Goal: Task Accomplishment & Management: Use online tool/utility

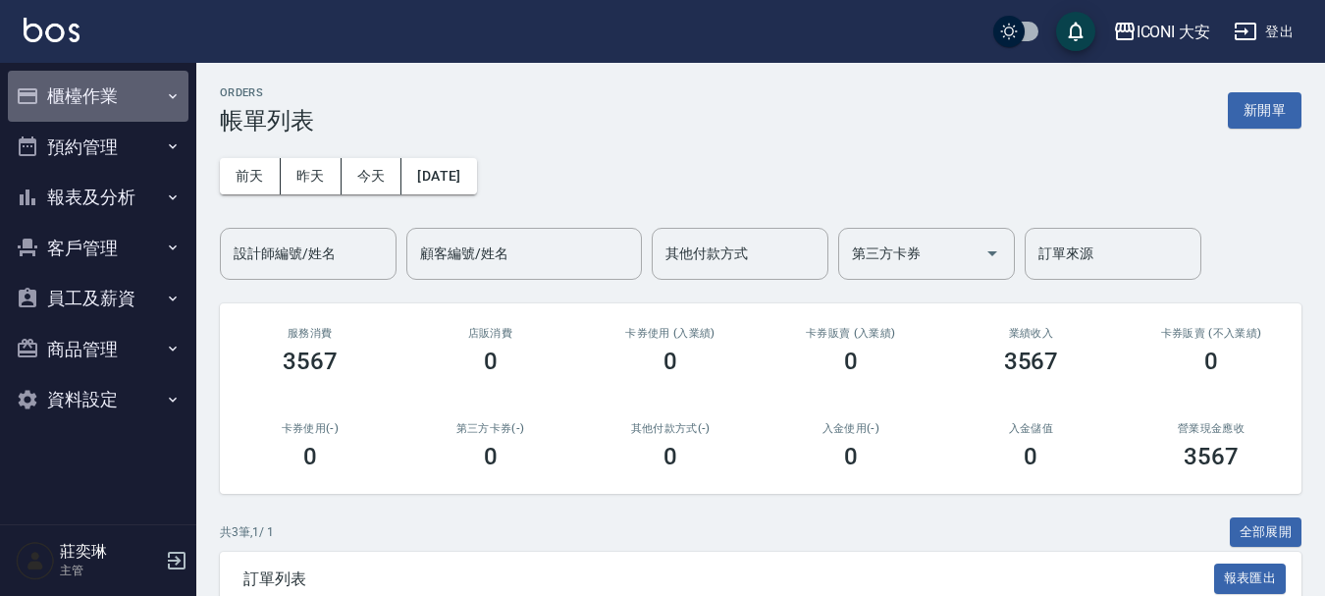
click at [101, 83] on button "櫃檯作業" at bounding box center [98, 96] width 181 height 51
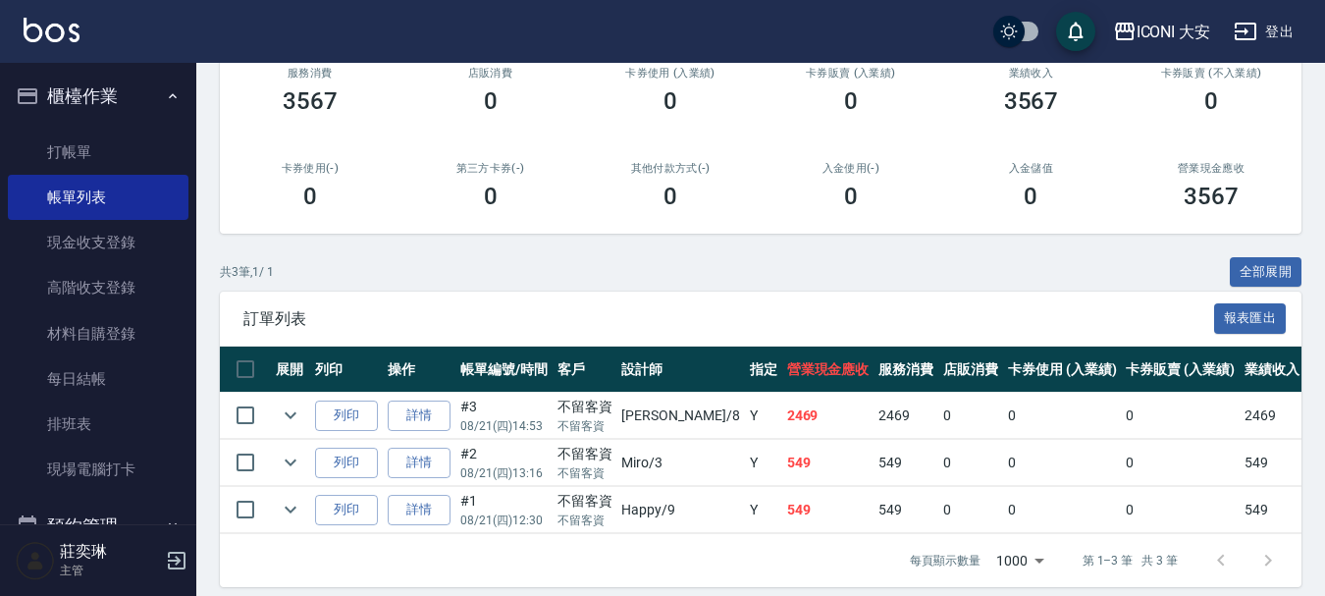
scroll to position [290, 0]
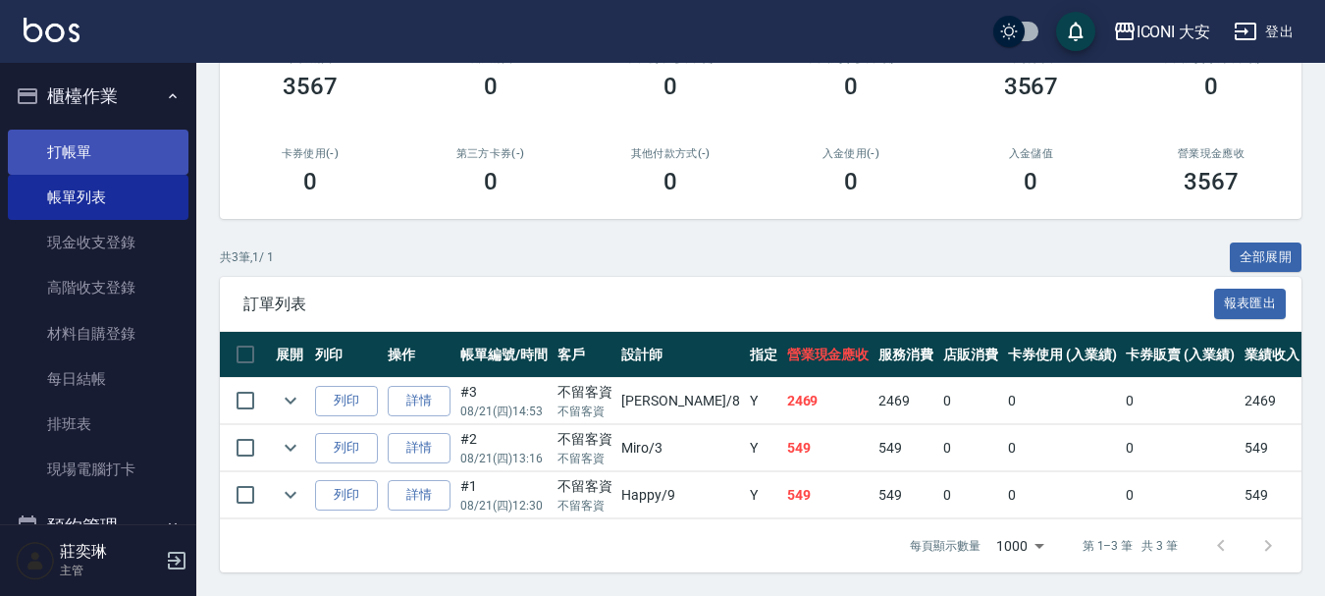
click at [103, 157] on link "打帳單" at bounding box center [98, 152] width 181 height 45
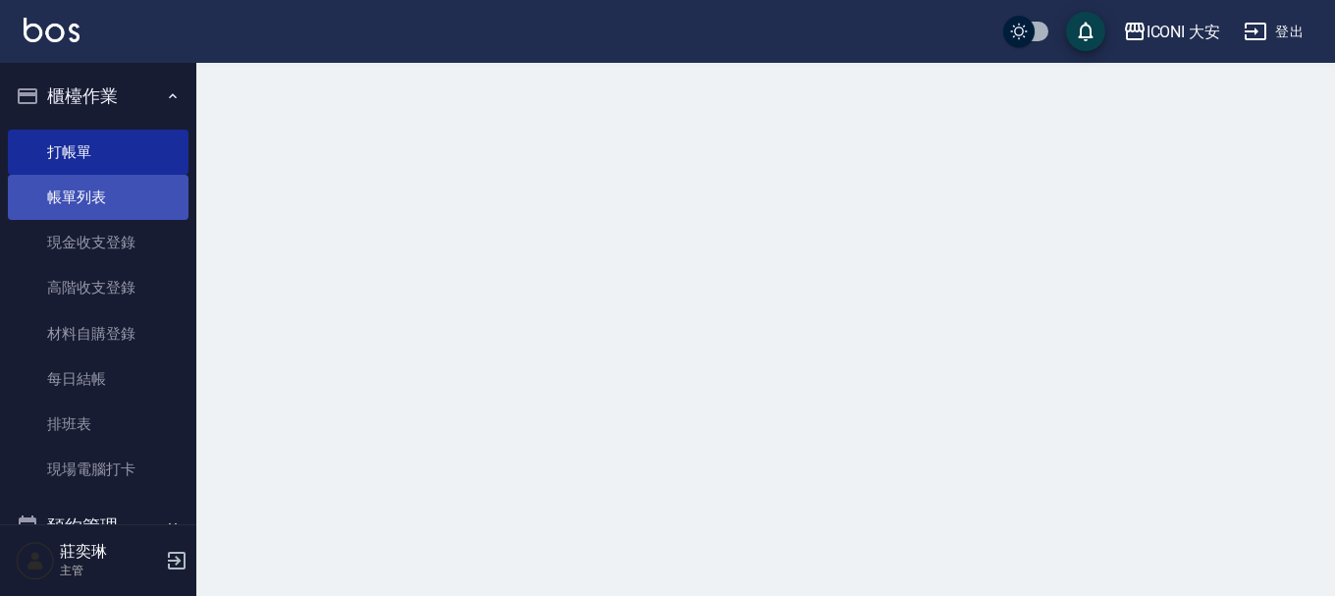
click at [116, 190] on link "帳單列表" at bounding box center [98, 197] width 181 height 45
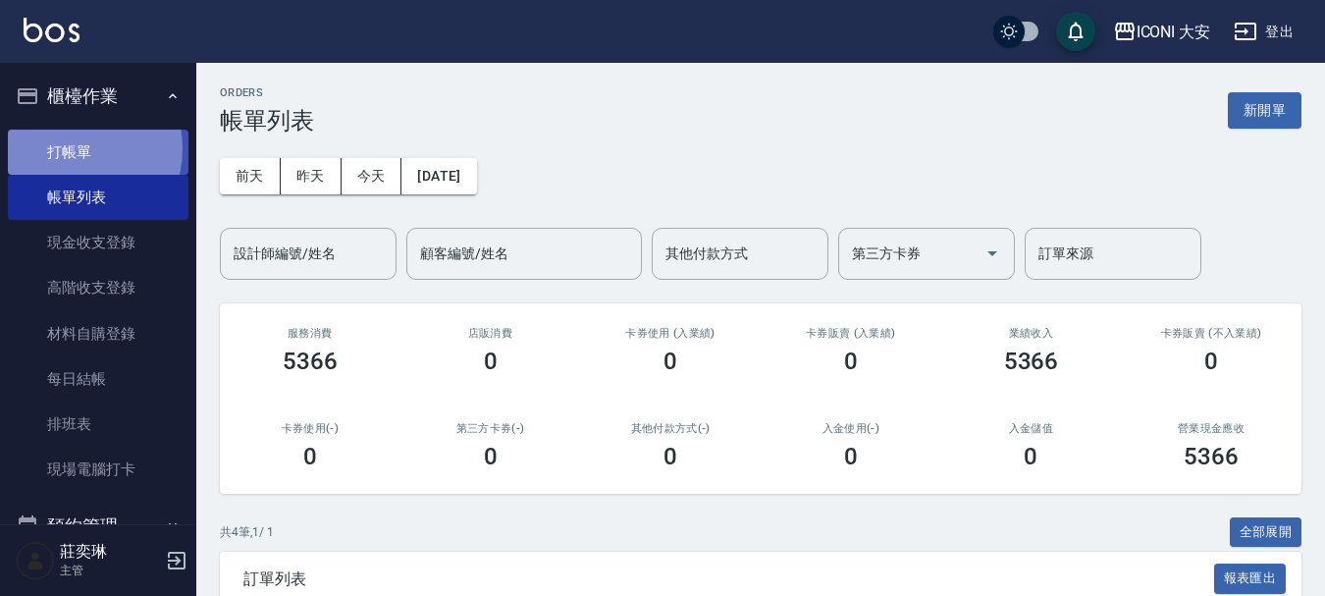
click at [74, 148] on link "打帳單" at bounding box center [98, 152] width 181 height 45
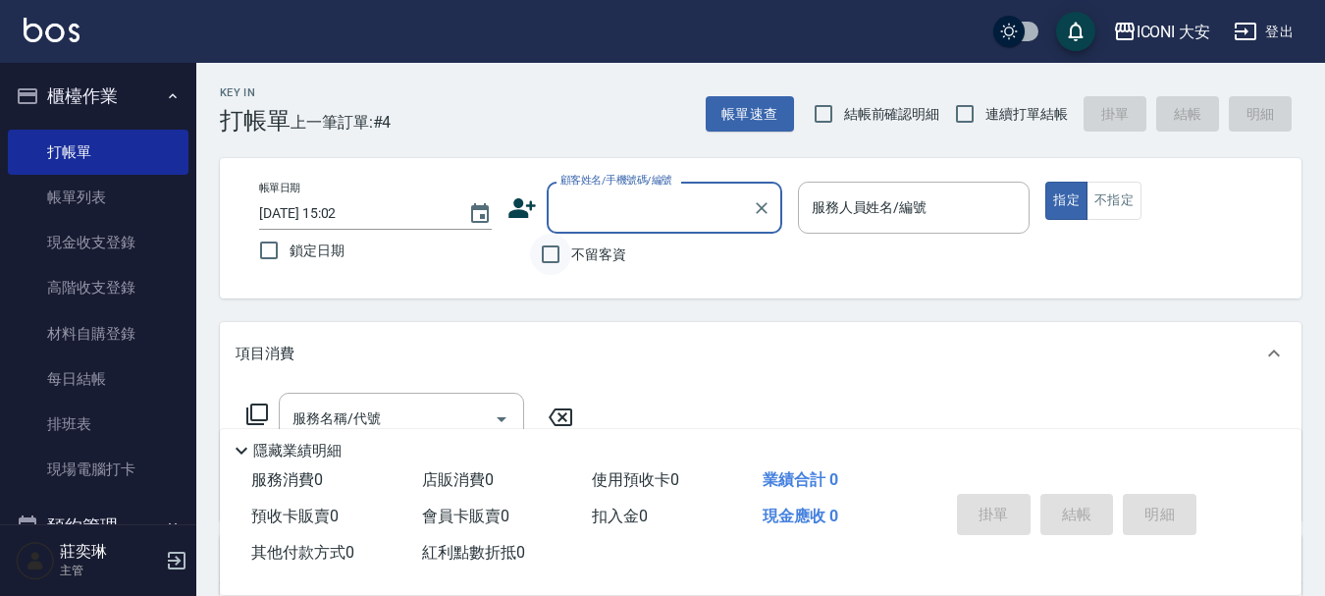
click at [545, 254] on input "不留客資" at bounding box center [550, 254] width 41 height 41
checkbox input "true"
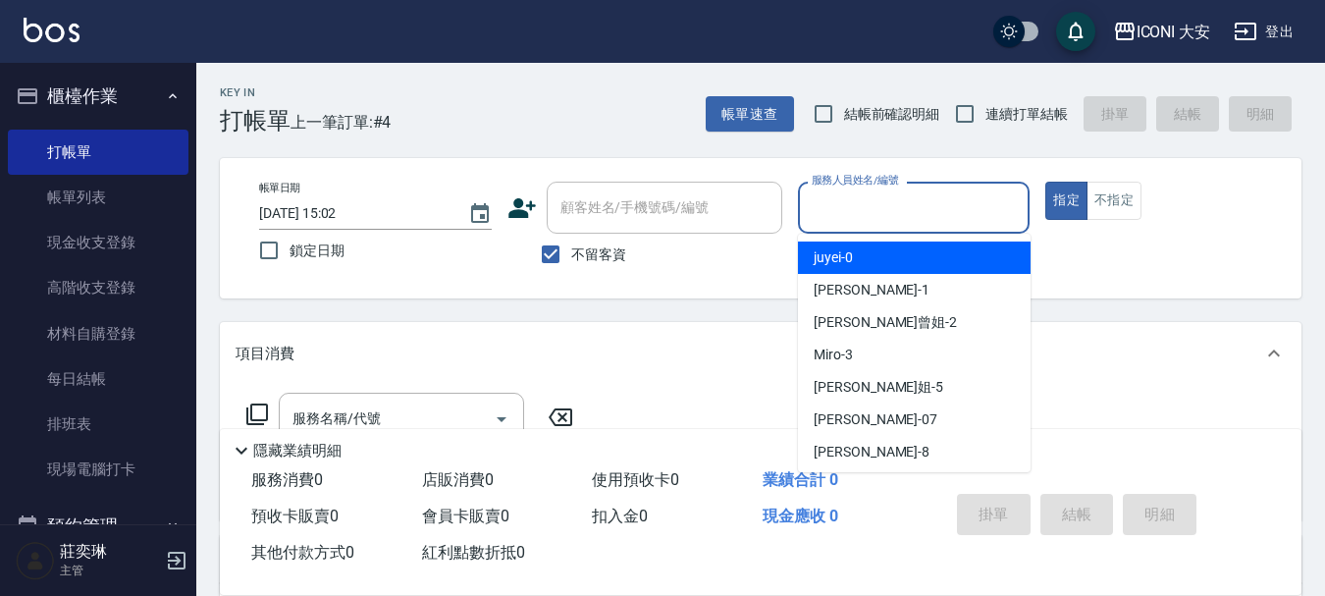
drag, startPoint x: 874, startPoint y: 201, endPoint x: 877, endPoint y: 231, distance: 29.6
click at [875, 205] on input "服務人員姓名/編號" at bounding box center [914, 207] width 215 height 34
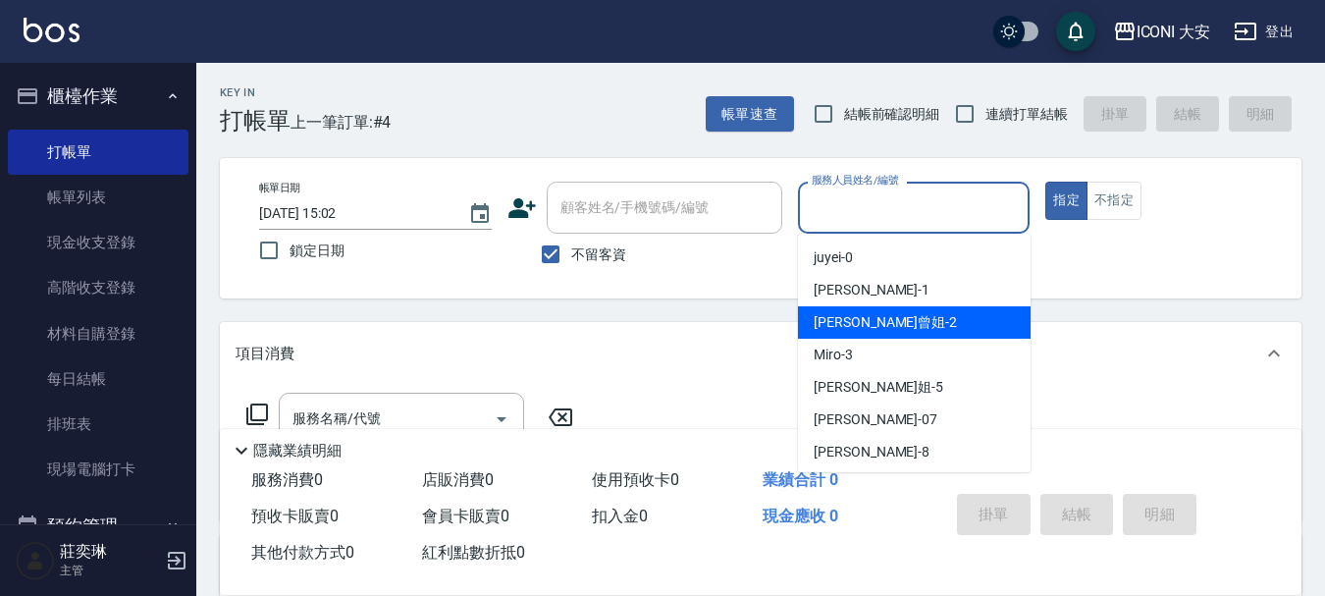
click at [884, 325] on span "[PERSON_NAME]曾姐 -2" at bounding box center [885, 322] width 143 height 21
type input "[PERSON_NAME]曾姐-2"
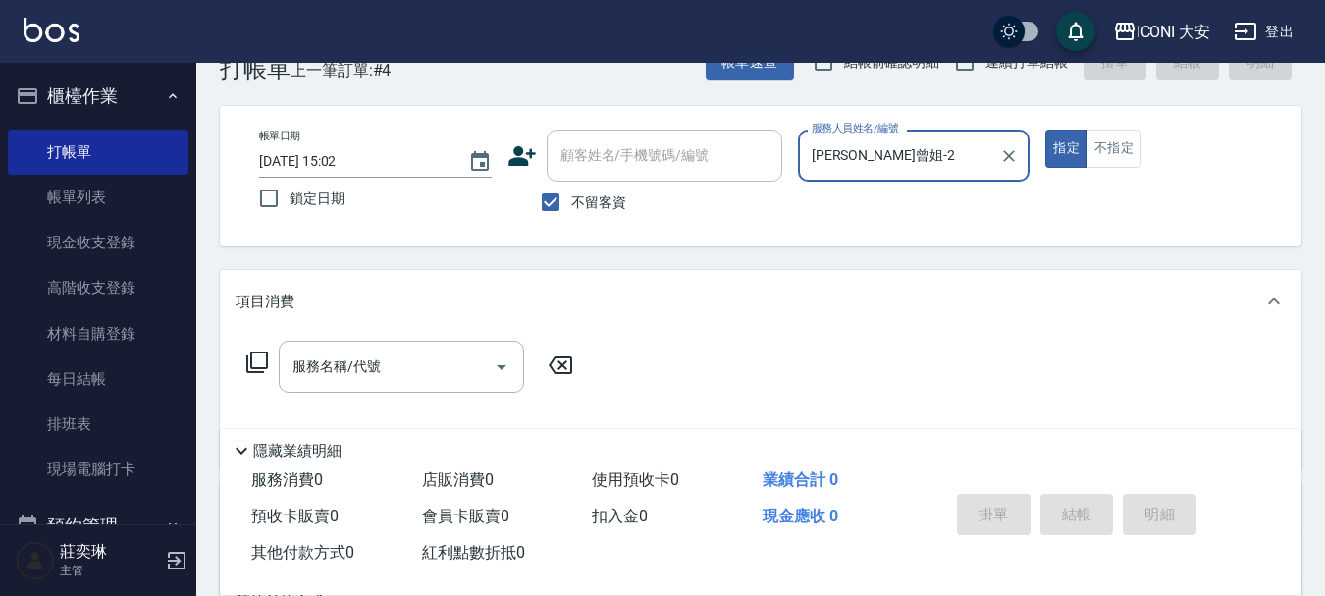
scroll to position [98, 0]
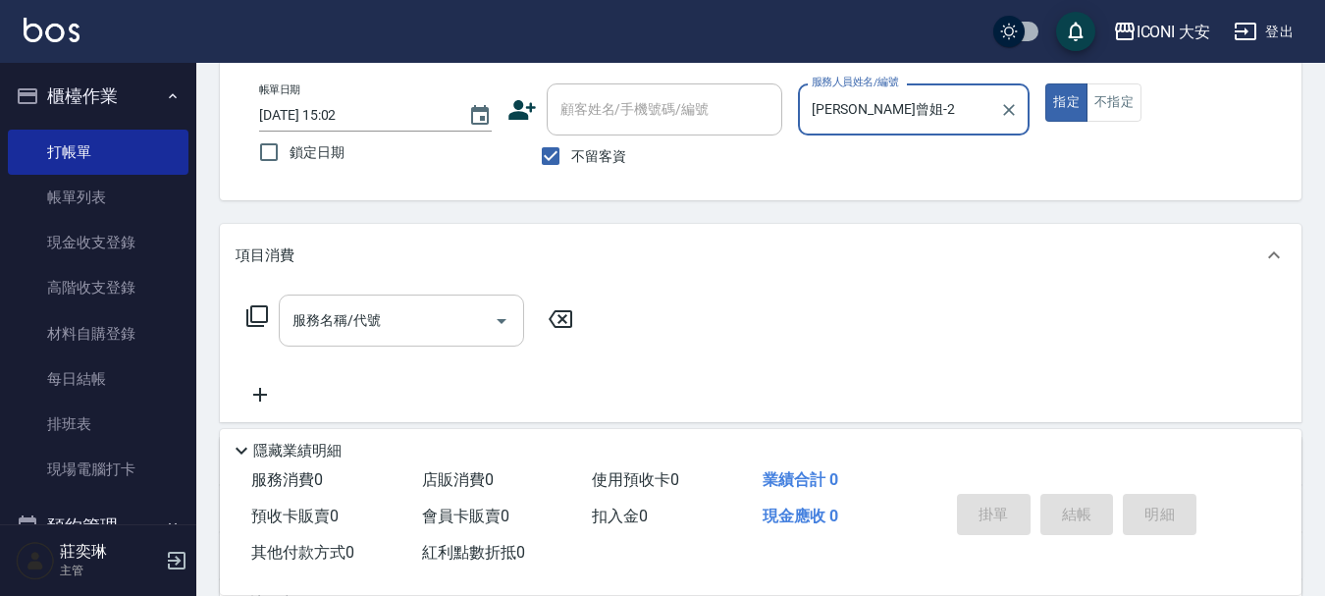
click at [398, 306] on input "服務名稱/代號" at bounding box center [387, 320] width 198 height 34
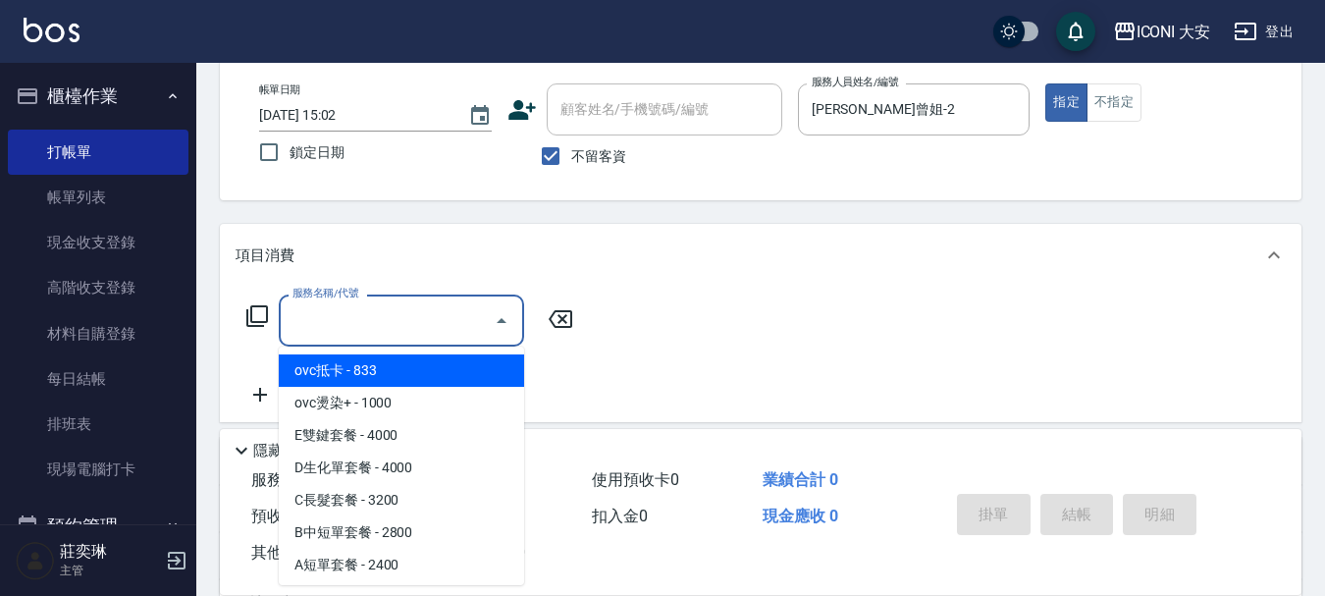
click at [397, 326] on input "服務名稱/代號" at bounding box center [387, 320] width 198 height 34
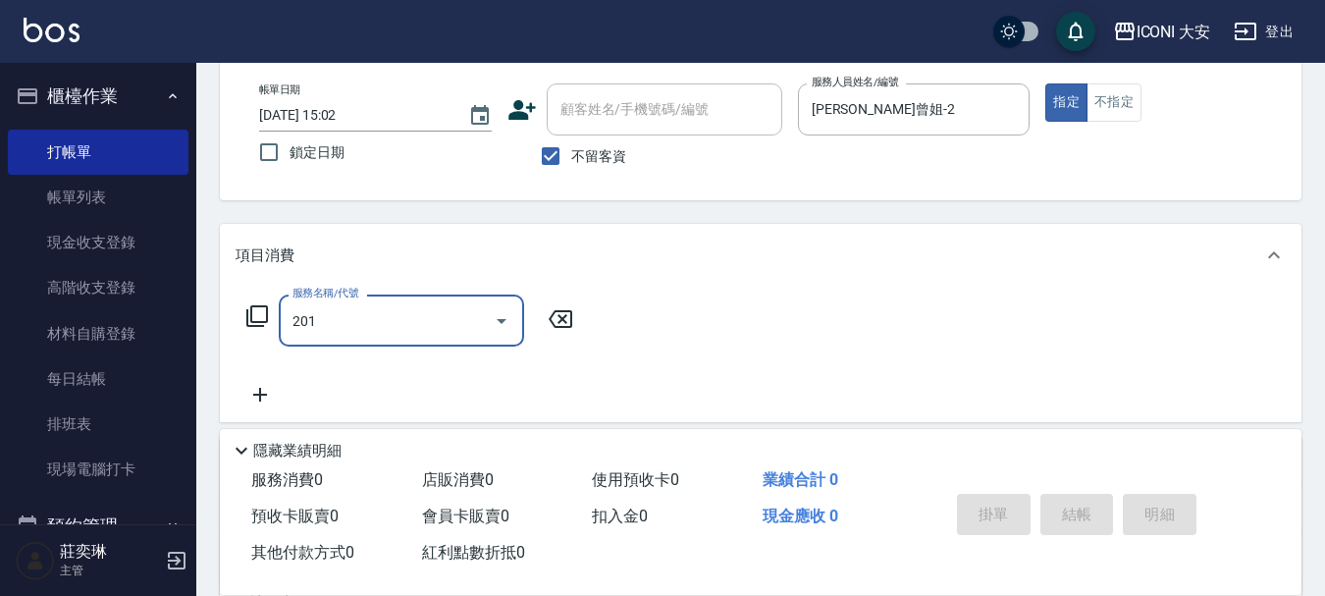
type input "張.曾洗髮　(201)"
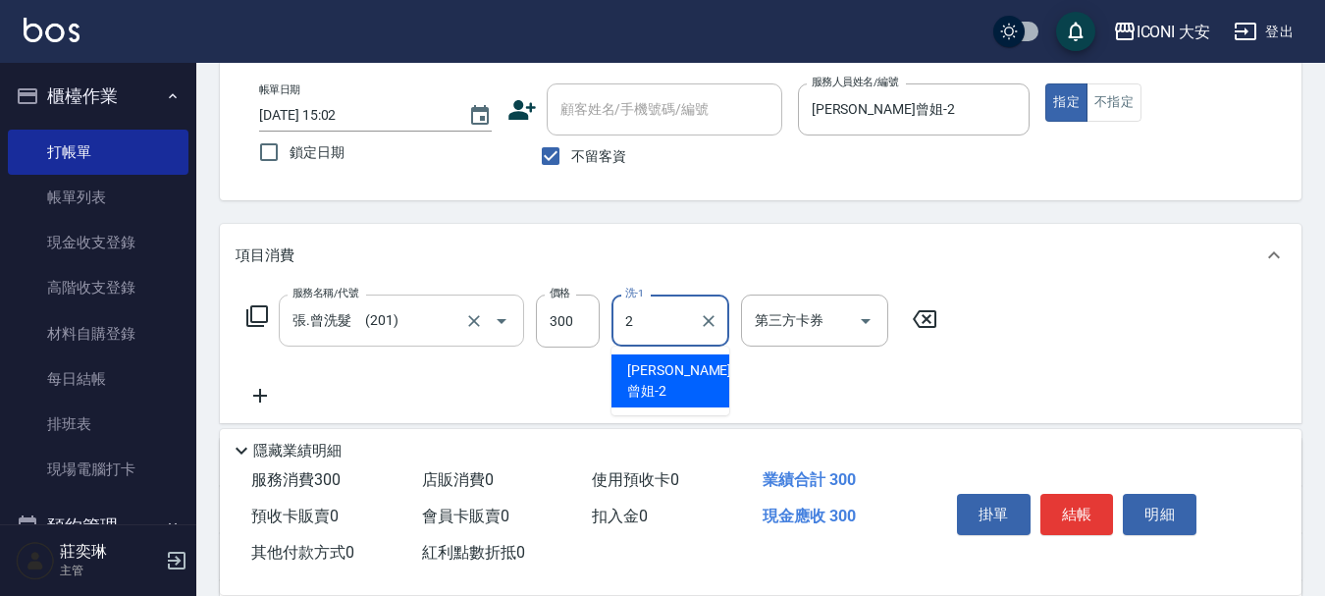
type input "[PERSON_NAME]曾姐-2"
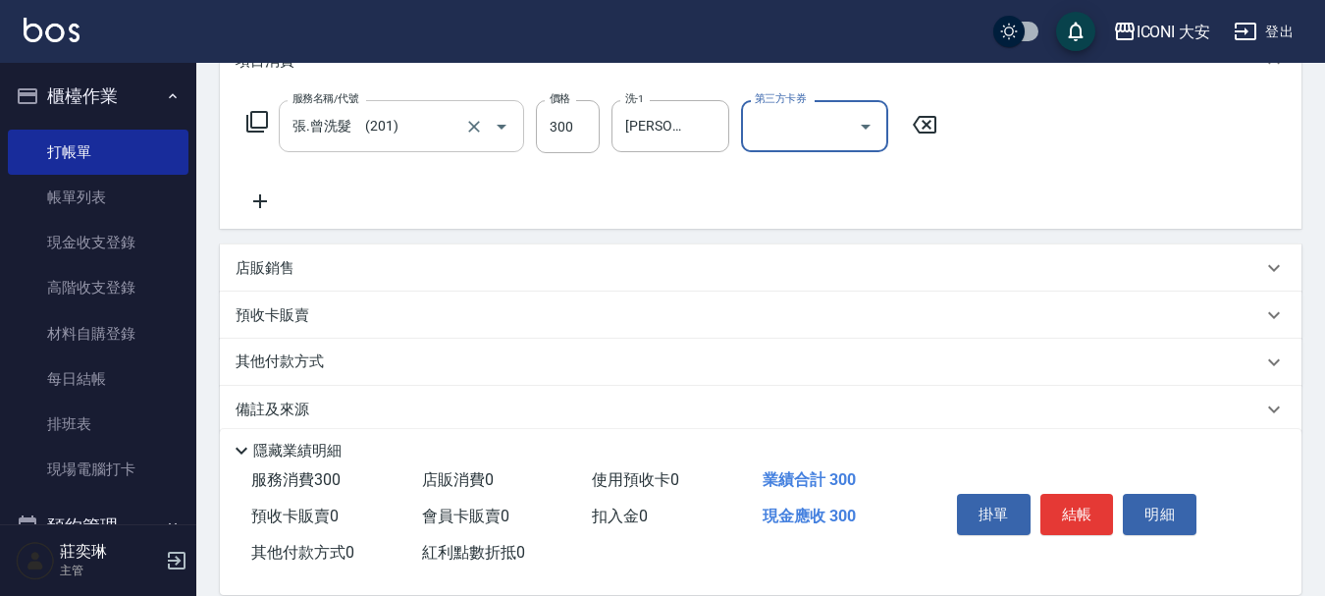
scroll to position [295, 0]
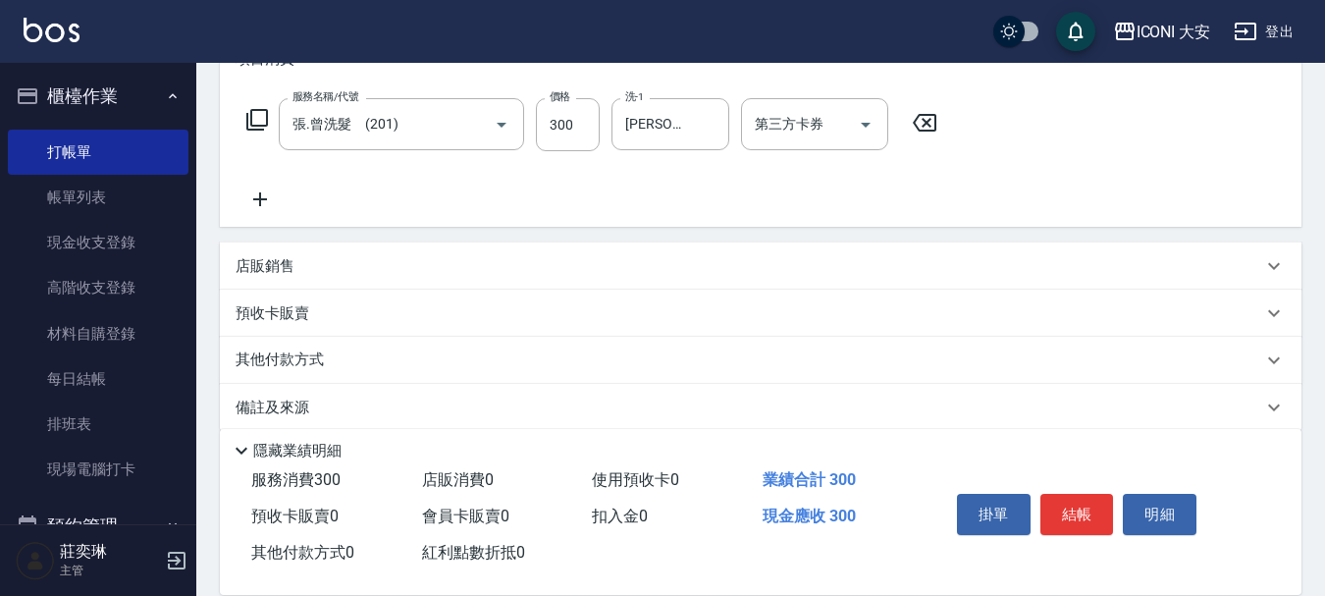
click at [266, 196] on icon at bounding box center [260, 200] width 49 height 24
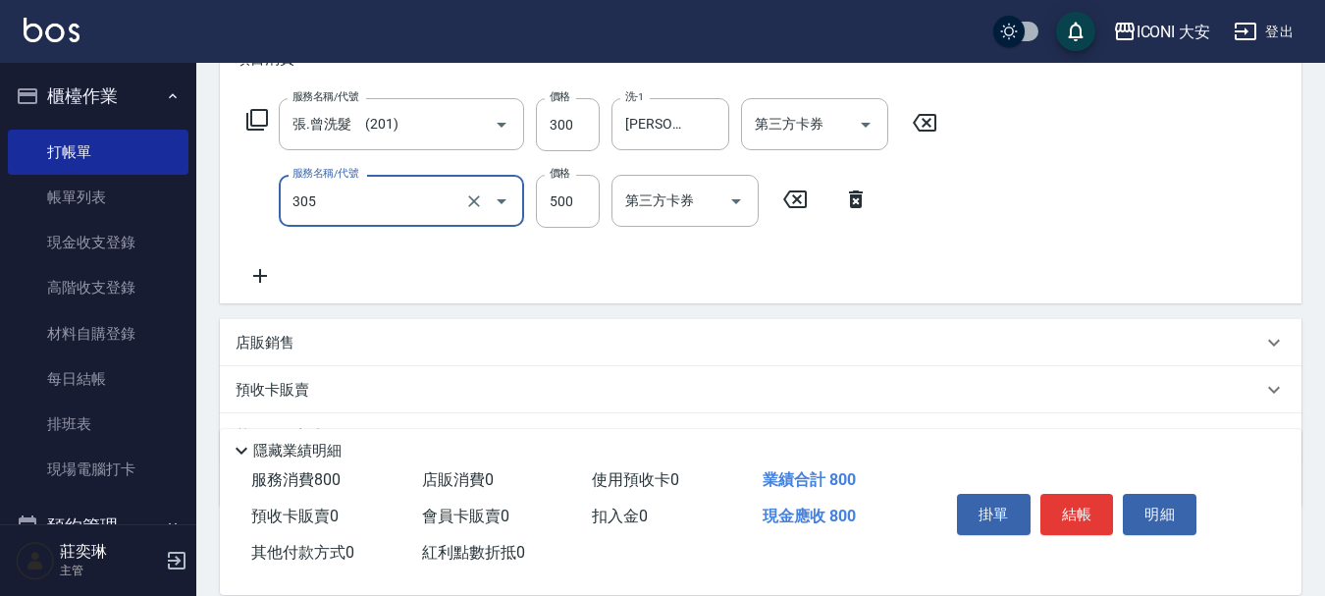
type input "剪髮(305)"
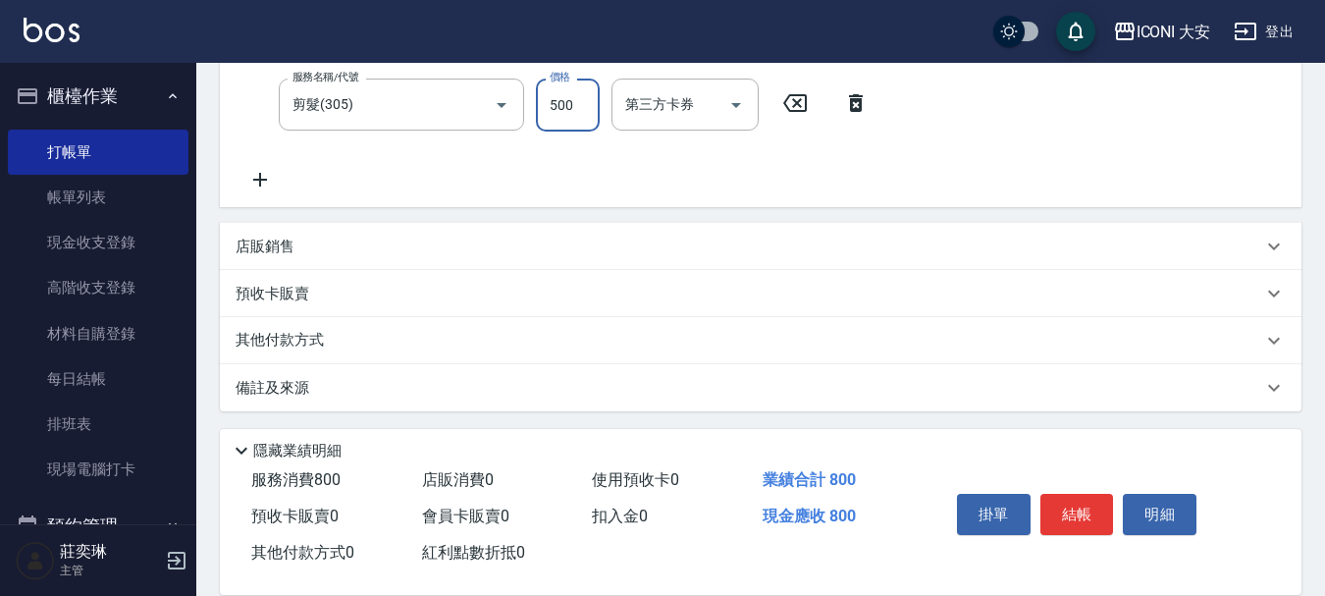
scroll to position [395, 0]
click at [1079, 500] on button "結帳" at bounding box center [1078, 514] width 74 height 41
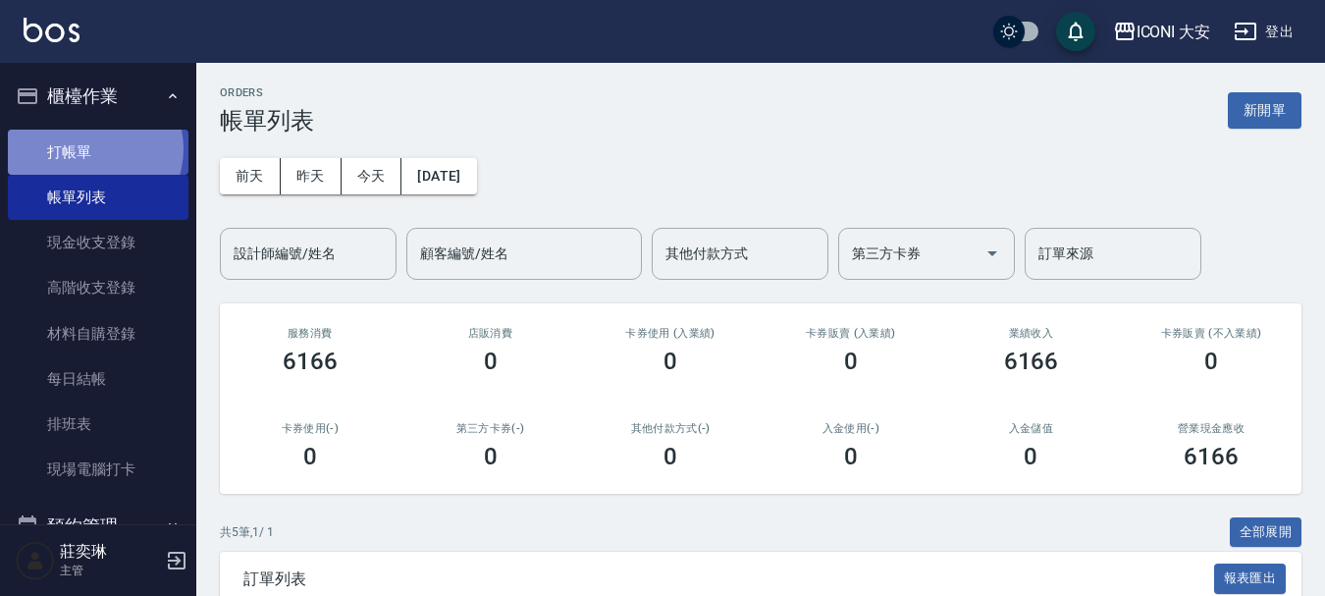
click at [88, 148] on link "打帳單" at bounding box center [98, 152] width 181 height 45
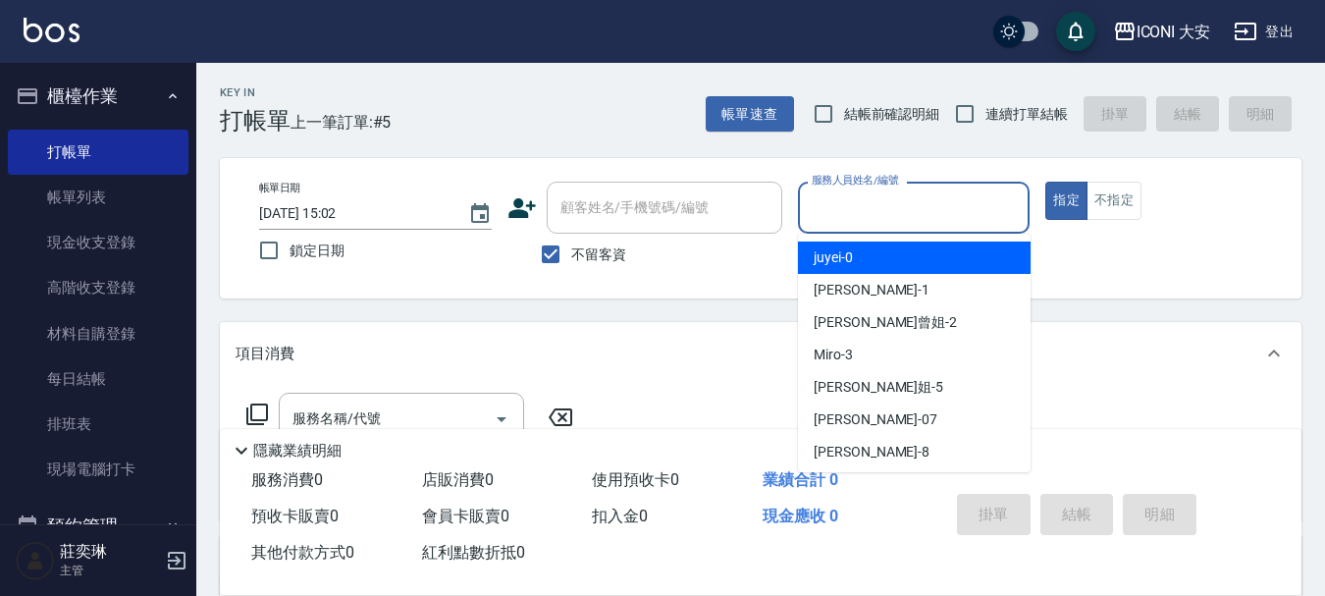
click at [921, 210] on input "服務人員姓名/編號" at bounding box center [914, 207] width 215 height 34
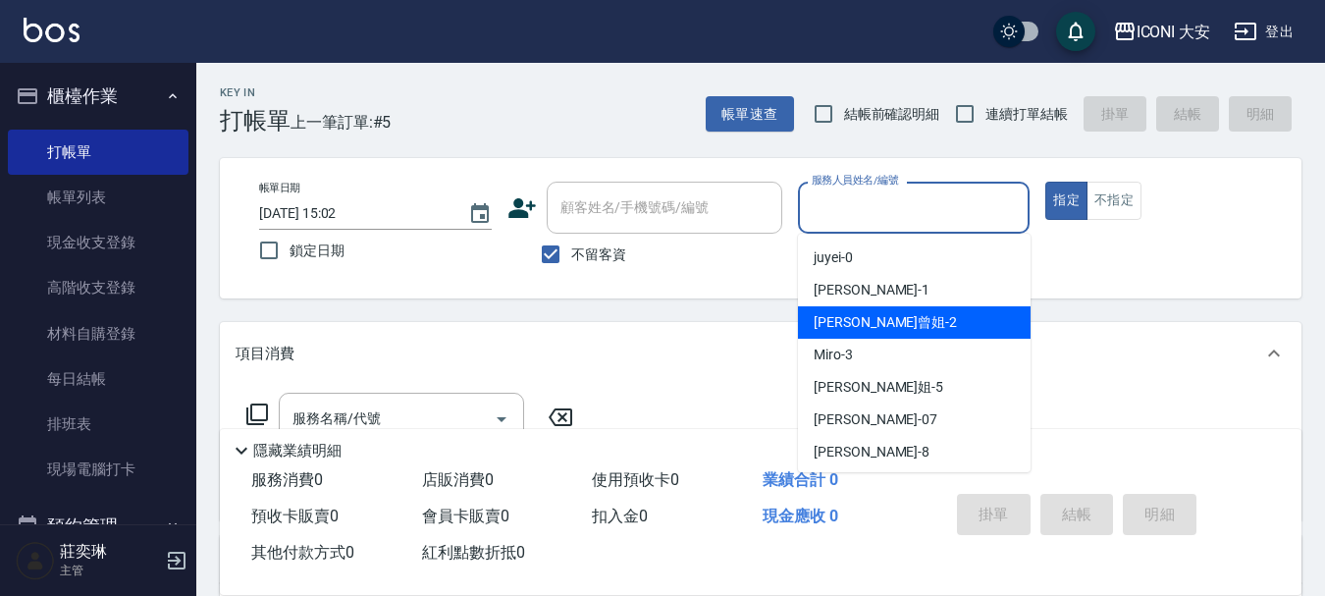
click at [887, 318] on span "[PERSON_NAME]曾姐 -2" at bounding box center [885, 322] width 143 height 21
type input "[PERSON_NAME]曾姐-2"
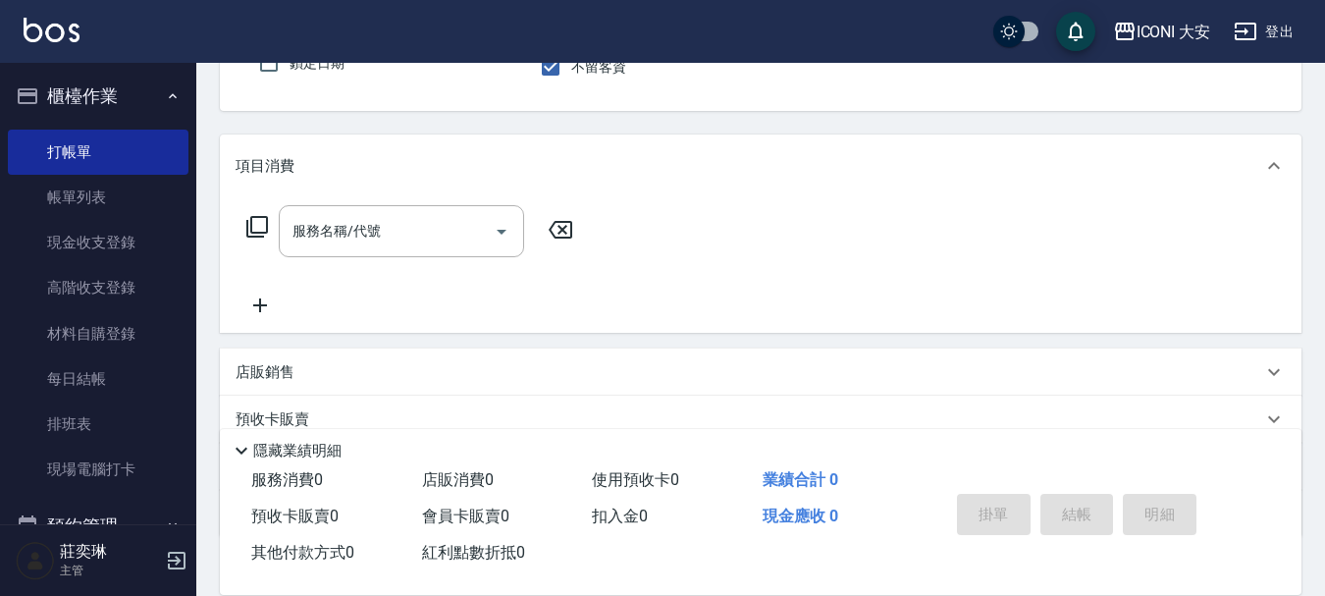
scroll to position [196, 0]
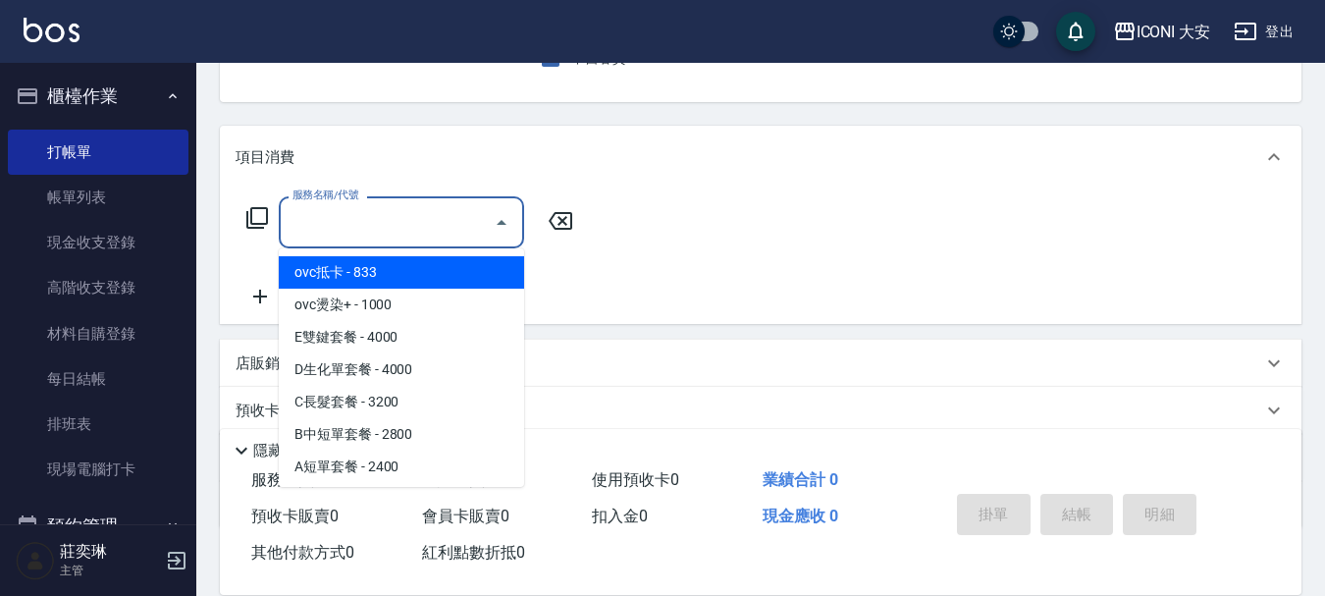
click at [402, 225] on input "服務名稱/代號" at bounding box center [387, 222] width 198 height 34
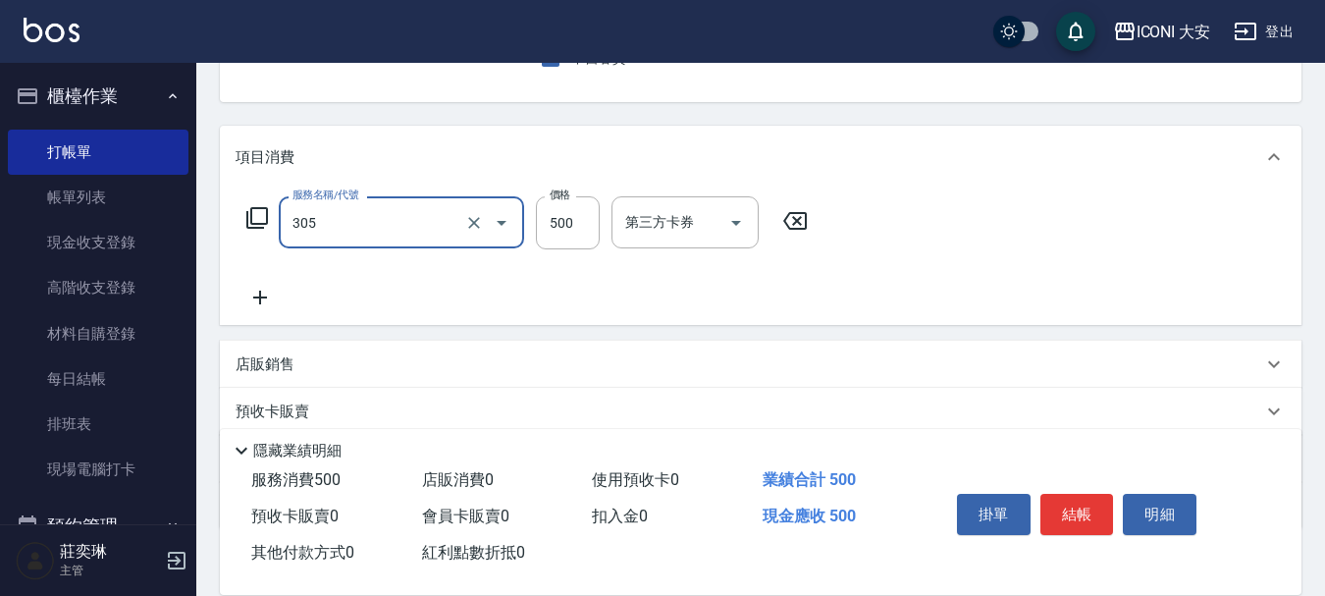
type input "剪髮(305)"
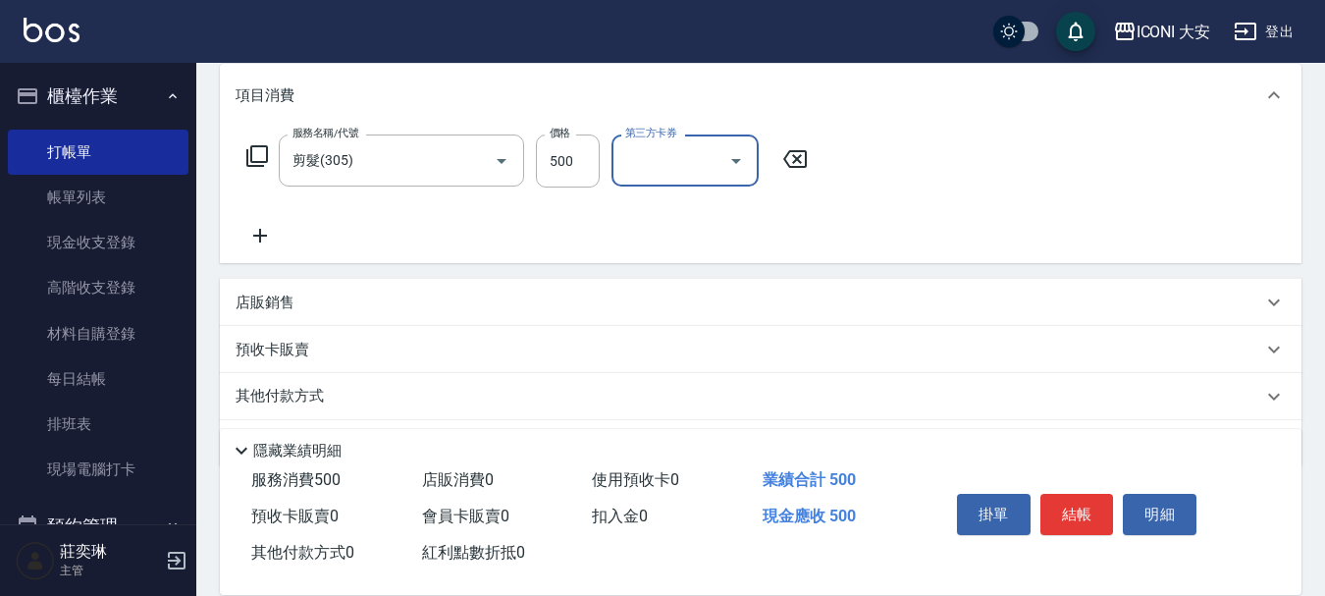
scroll to position [318, 0]
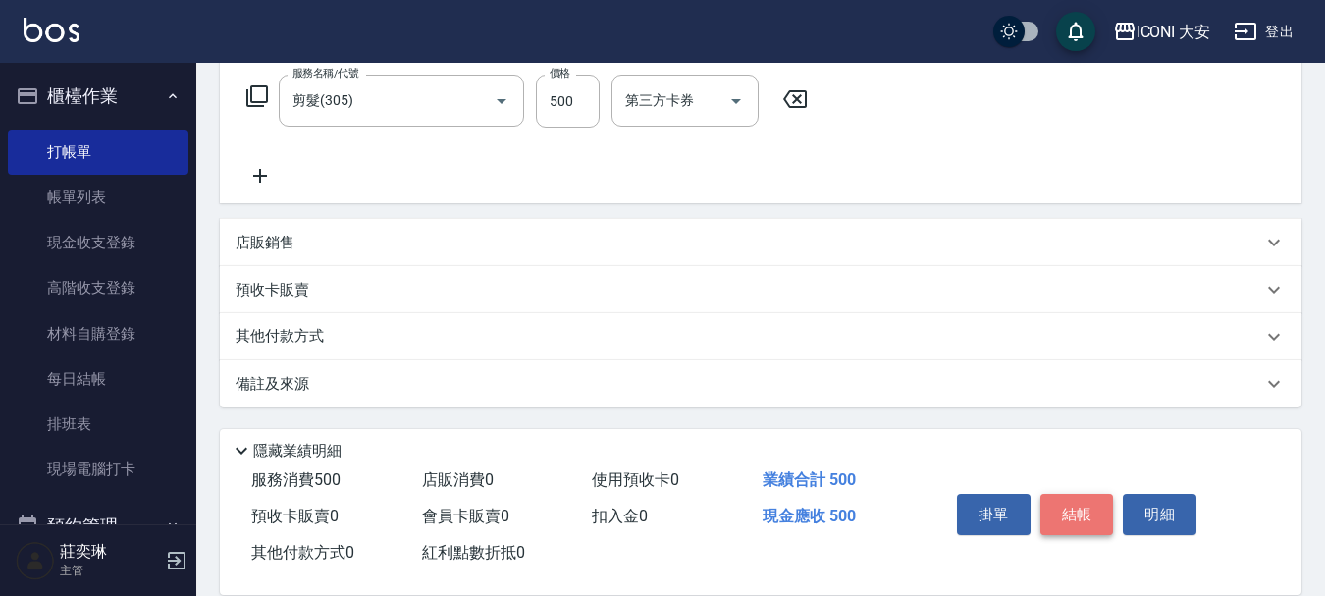
click at [1071, 497] on button "結帳" at bounding box center [1078, 514] width 74 height 41
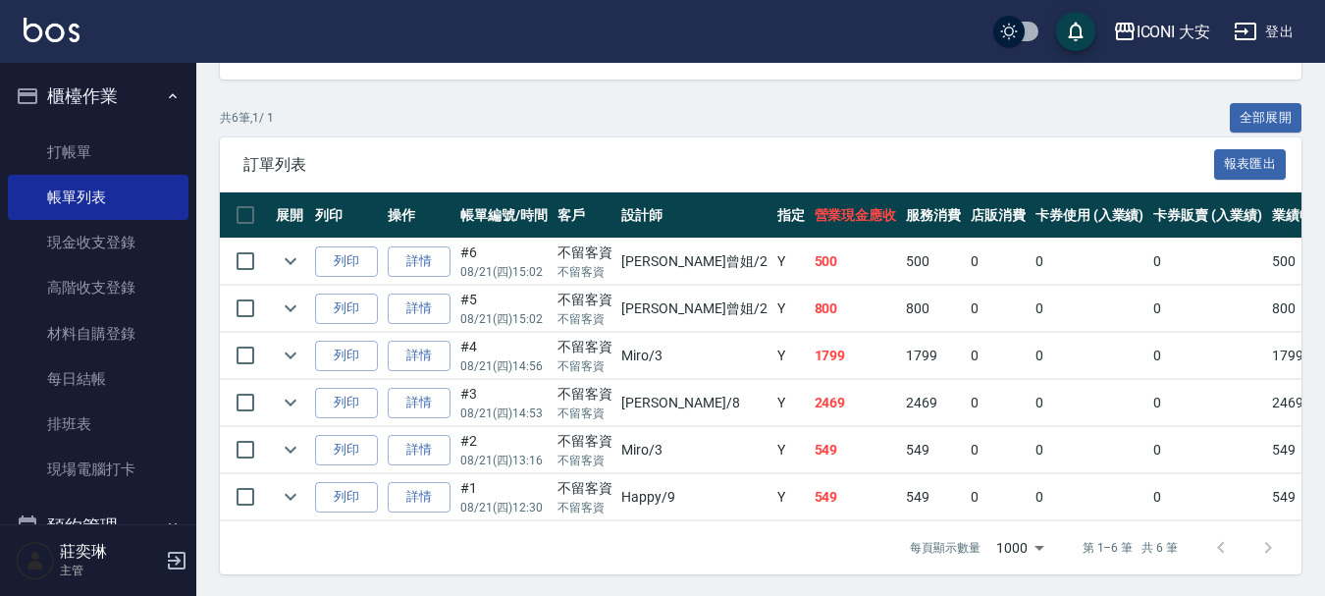
scroll to position [431, 0]
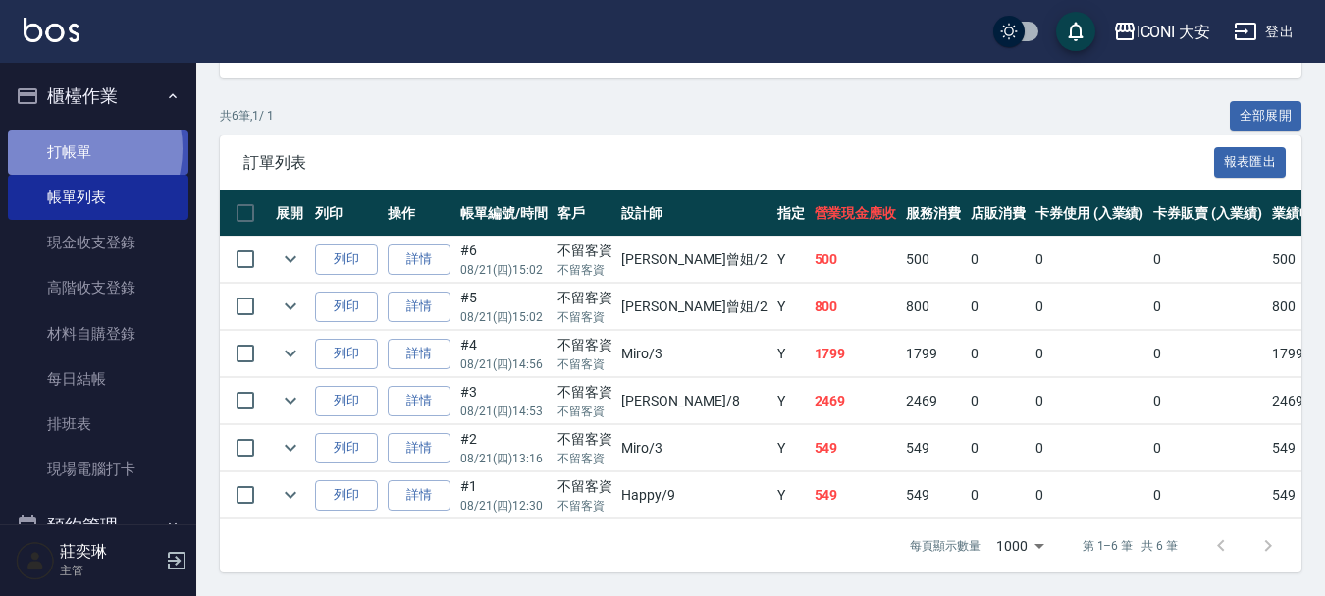
click at [71, 148] on link "打帳單" at bounding box center [98, 152] width 181 height 45
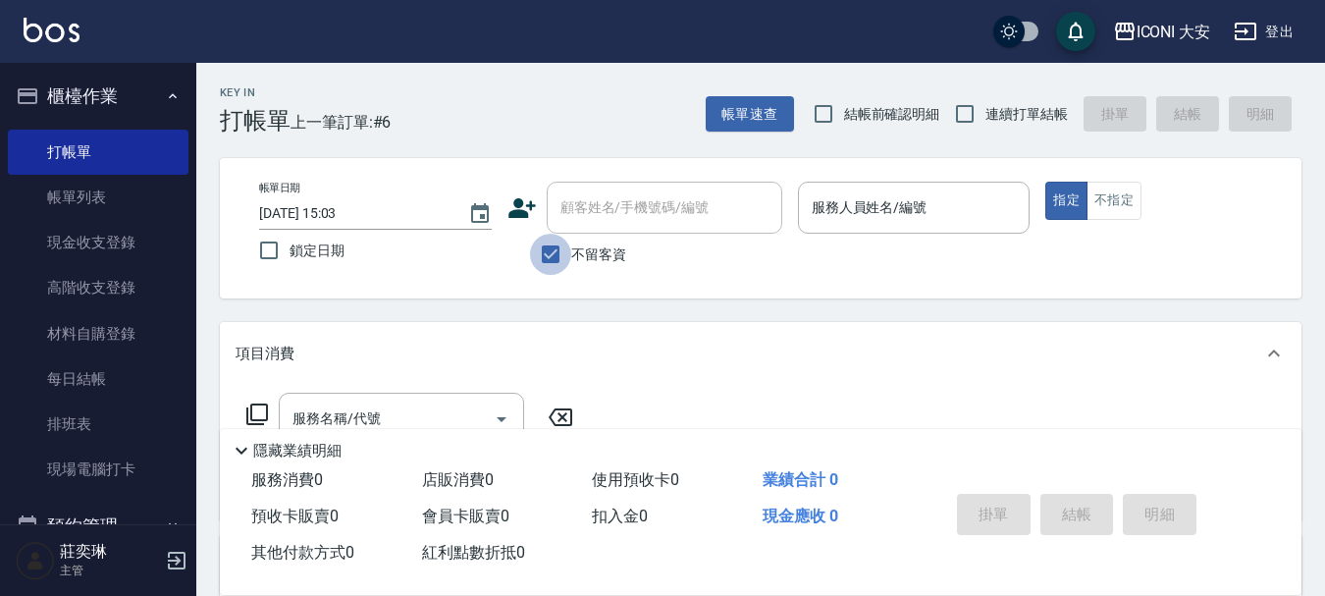
click at [557, 252] on input "不留客資" at bounding box center [550, 254] width 41 height 41
checkbox input "false"
click at [683, 210] on div "顧客姓名/手機號碼/編號 顧客姓名/手機號碼/編號" at bounding box center [665, 208] width 236 height 52
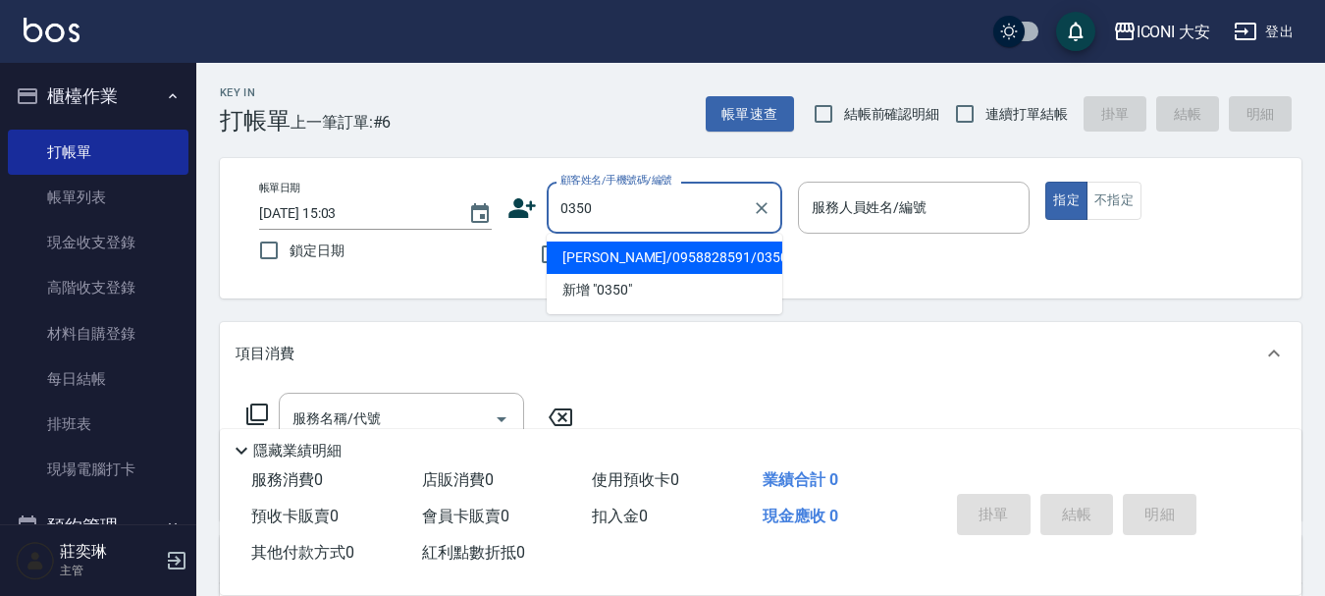
type input "[PERSON_NAME]/0958828591/0350"
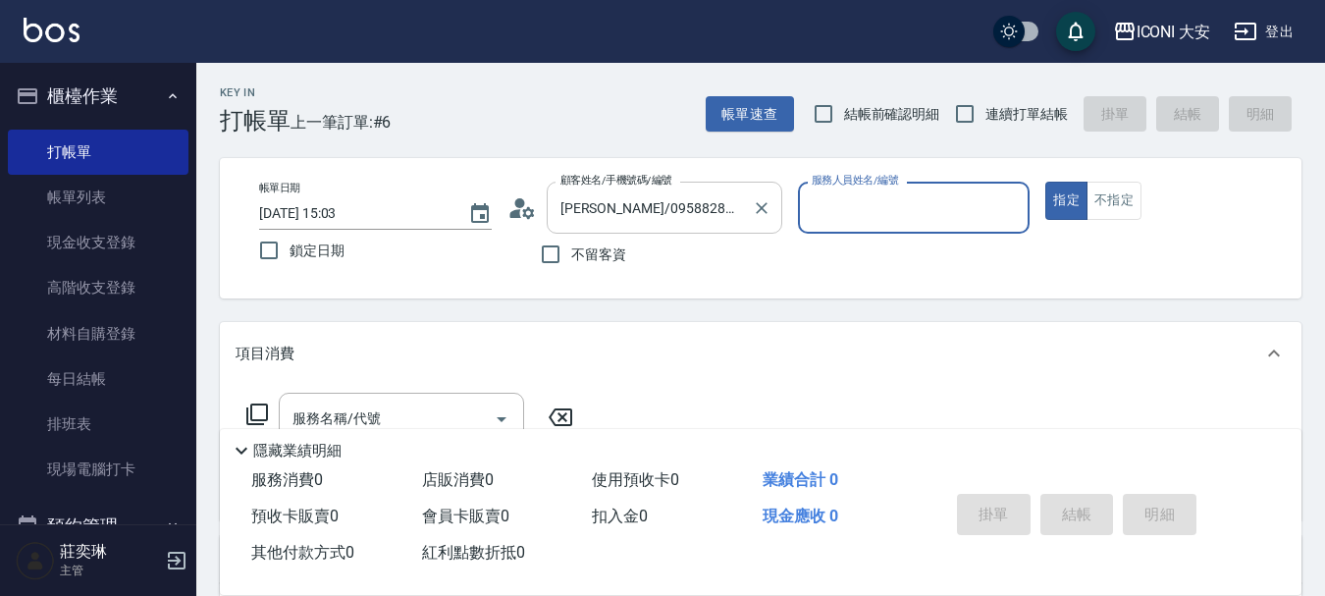
type input "[PERSON_NAME]曾姐-2"
type input "無名字/0350/null"
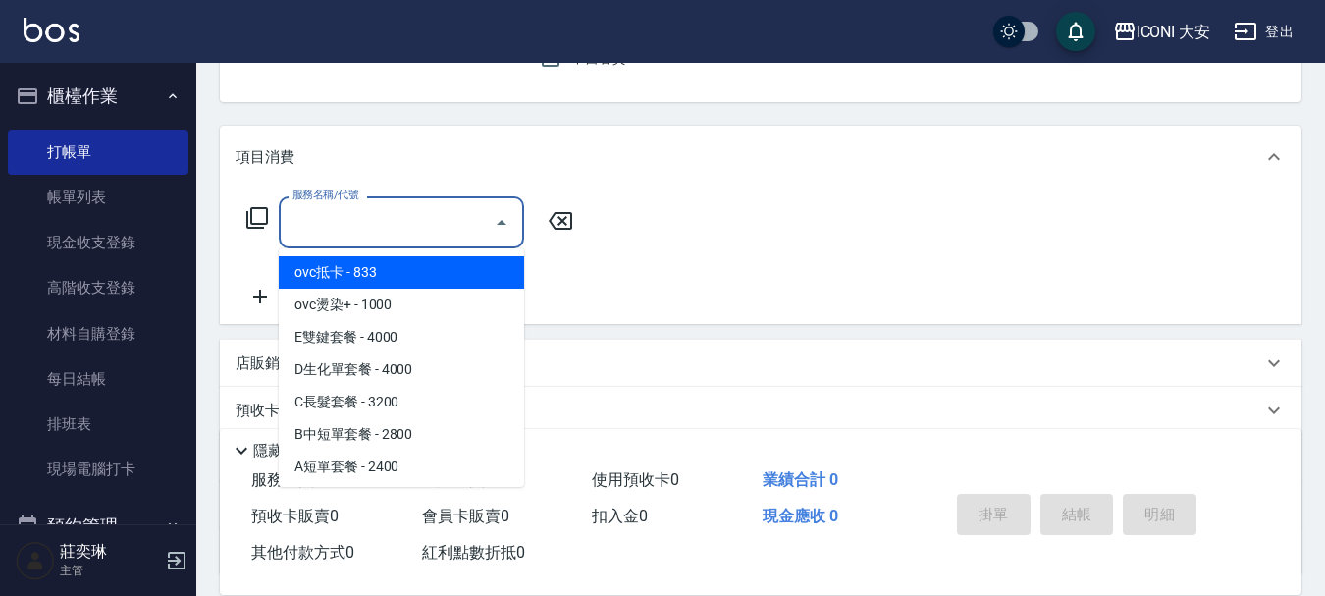
click at [364, 208] on div "服務名稱/代號 服務名稱/代號" at bounding box center [401, 222] width 245 height 52
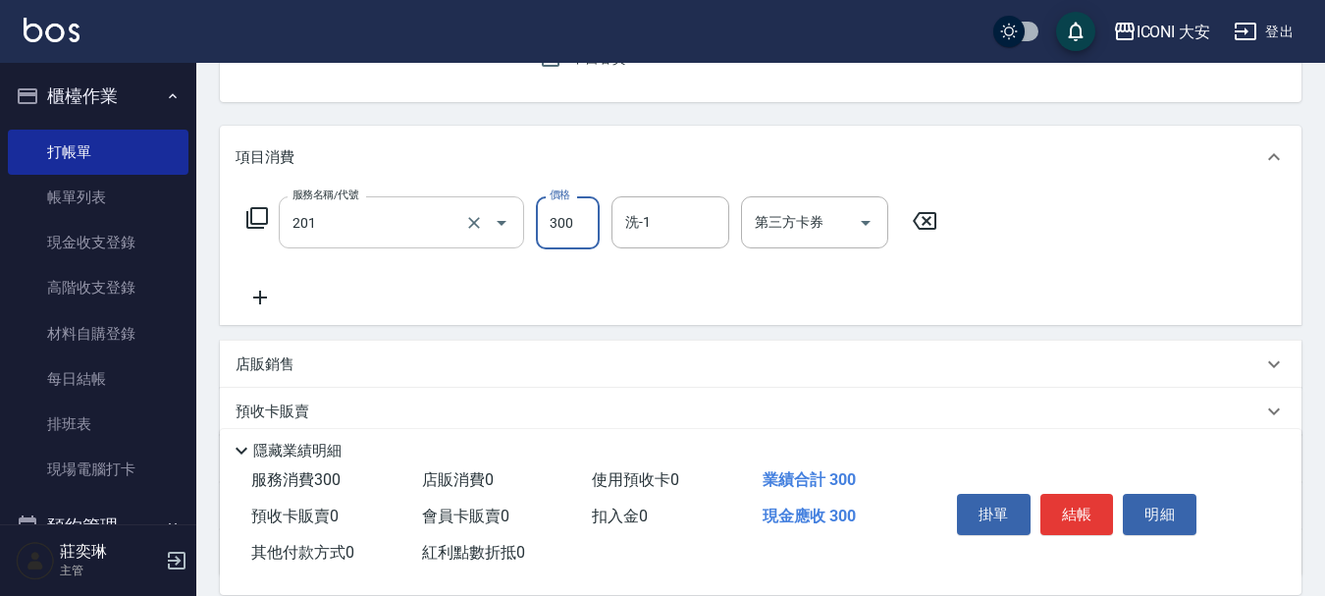
type input "張.曾洗髮　(201)"
type input "450"
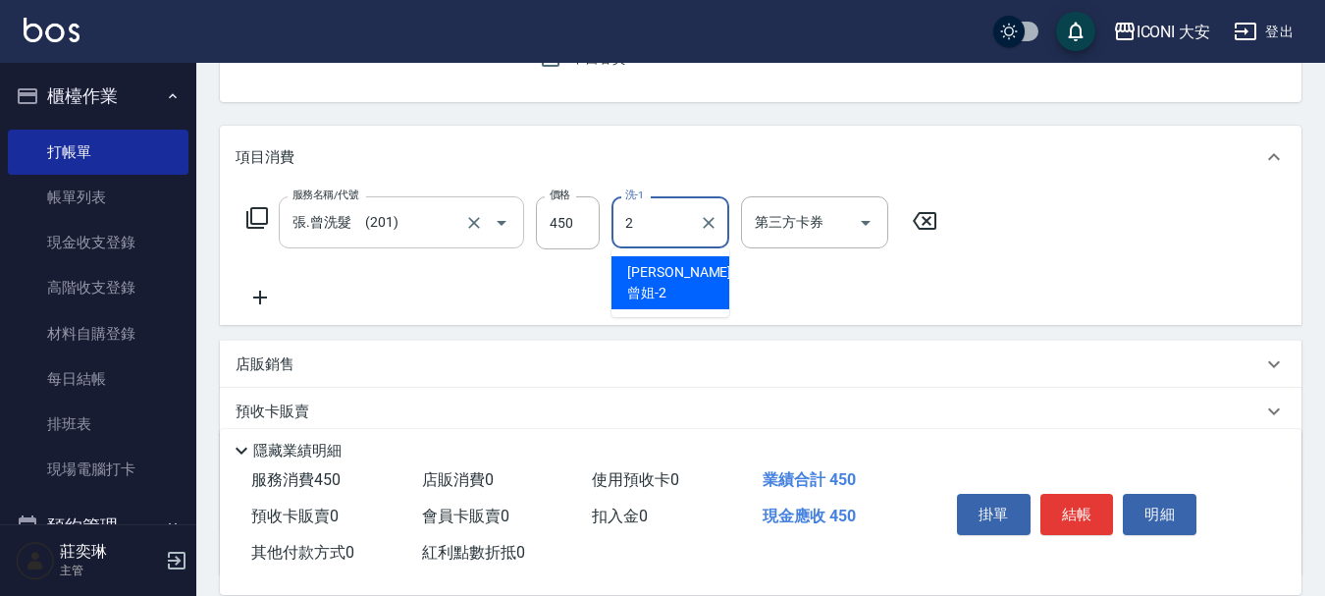
type input "[PERSON_NAME]曾姐-2"
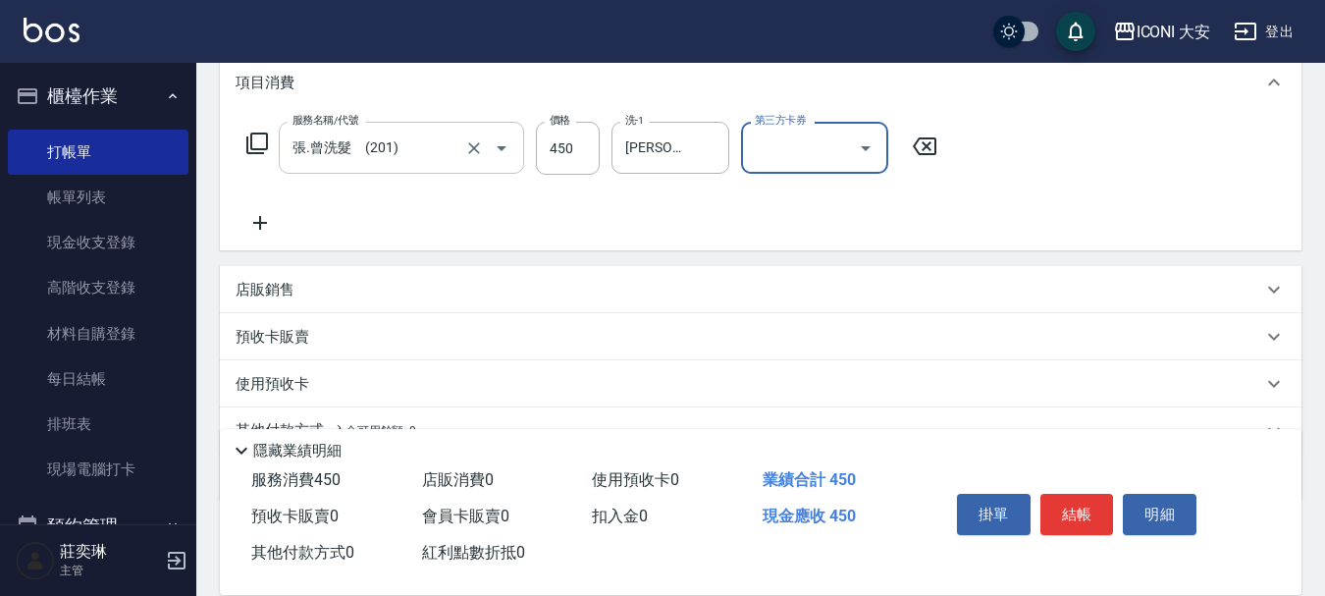
scroll to position [365, 0]
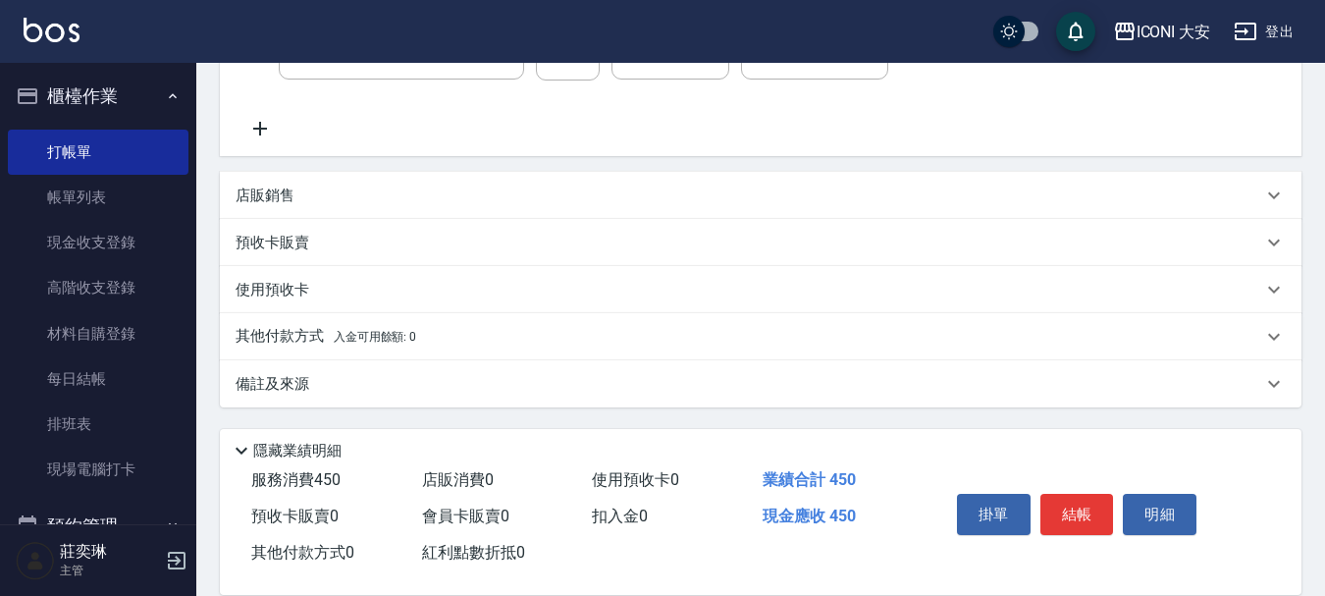
click at [346, 335] on span "入金可用餘額: 0" at bounding box center [375, 337] width 83 height 14
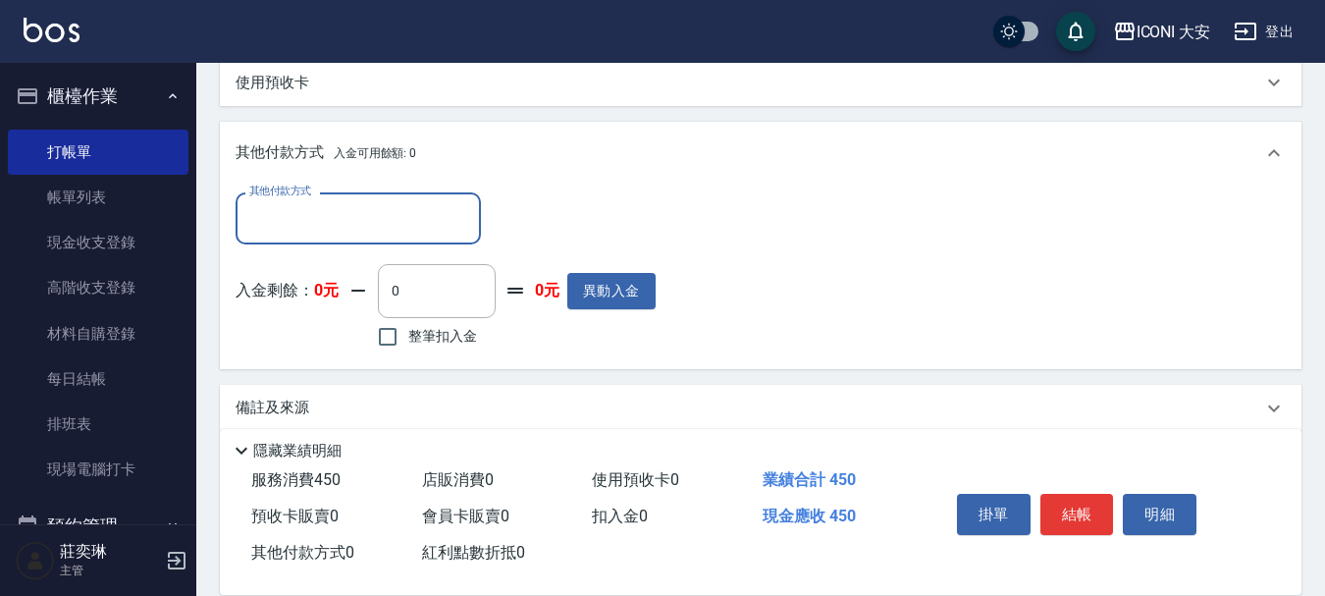
scroll to position [597, 0]
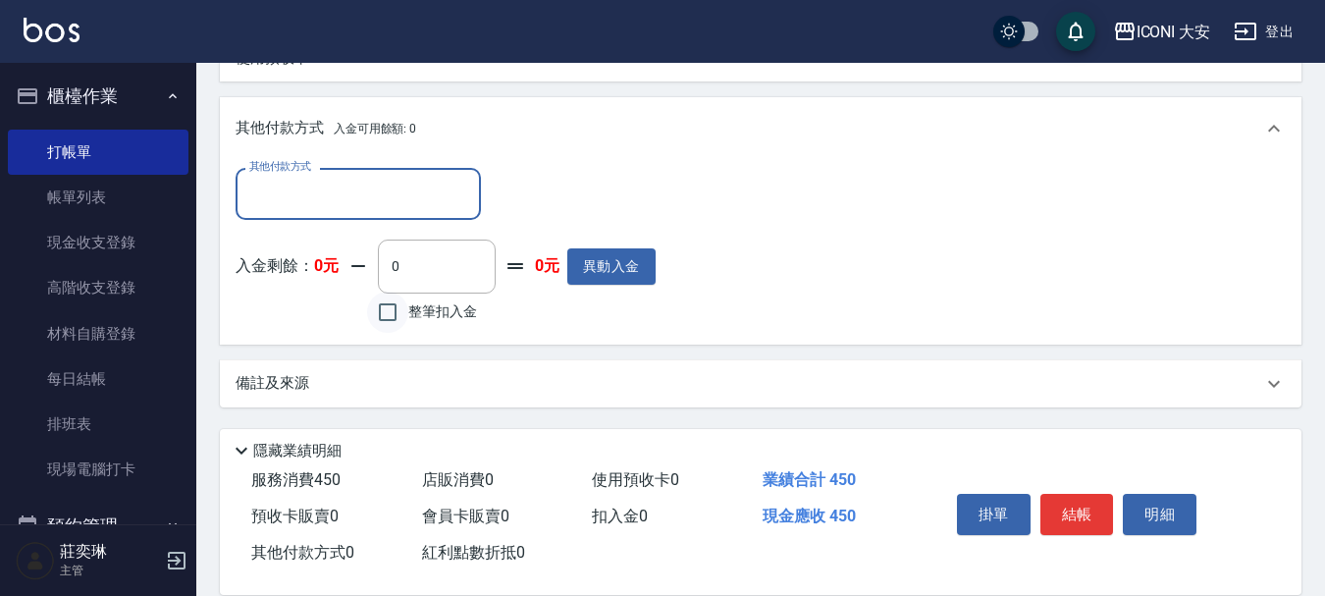
click at [389, 309] on input "整筆扣入金" at bounding box center [387, 312] width 41 height 41
checkbox input "true"
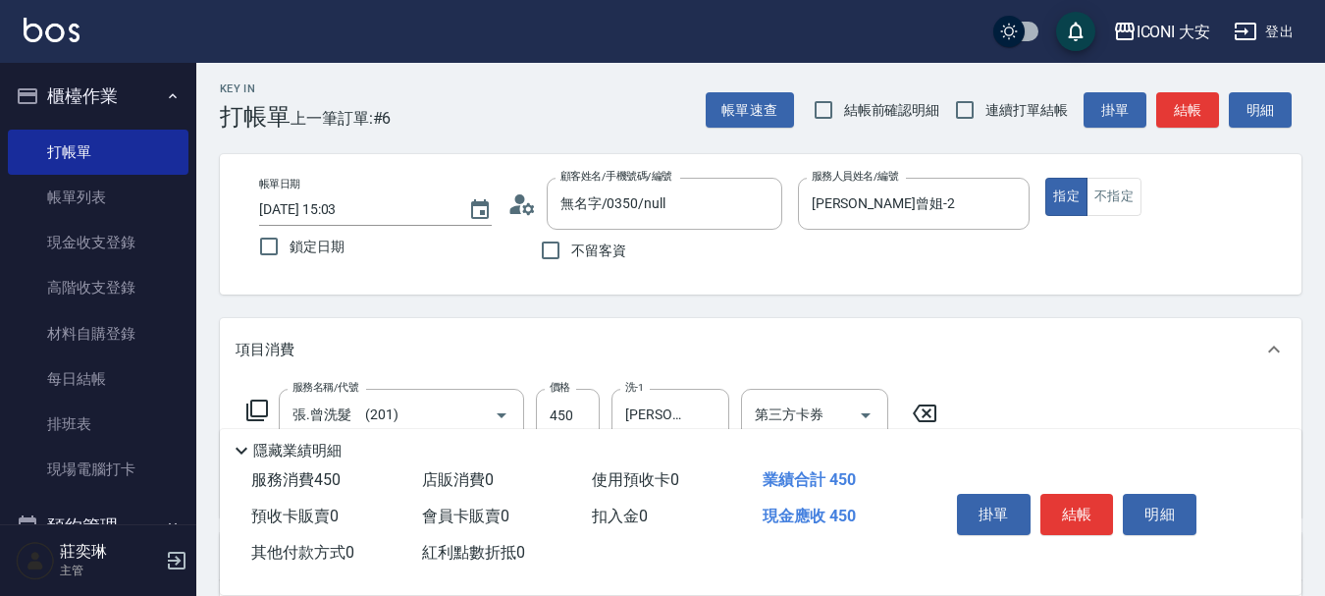
scroll to position [0, 0]
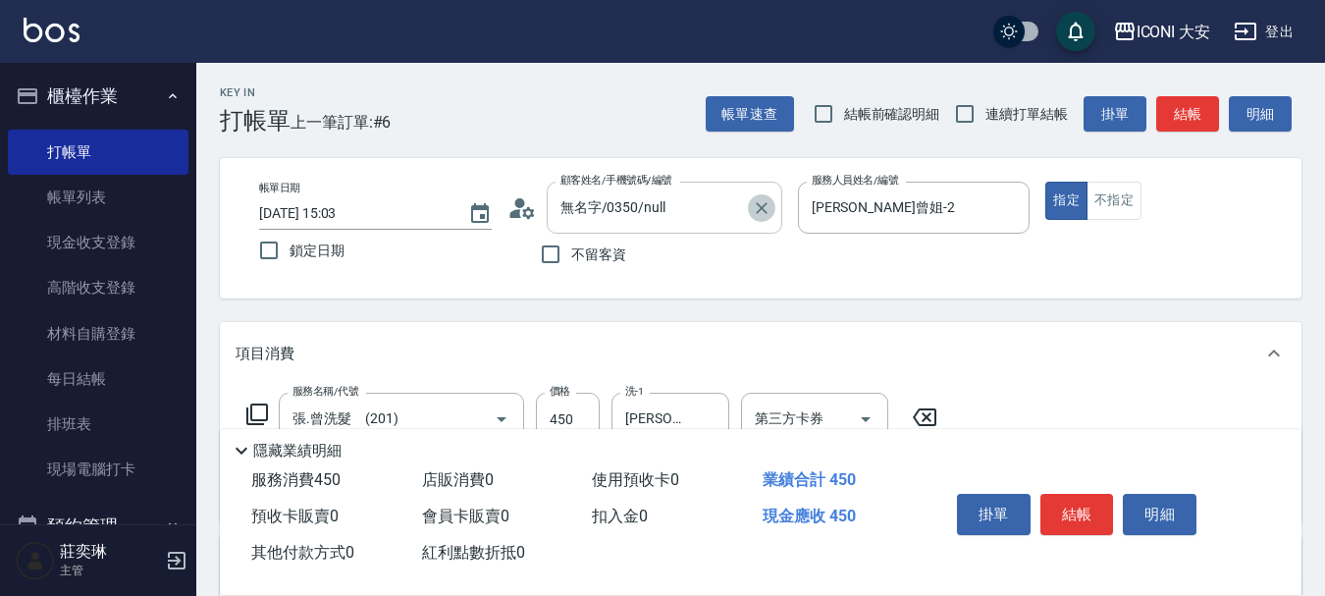
click at [764, 207] on icon "Clear" at bounding box center [762, 208] width 20 height 20
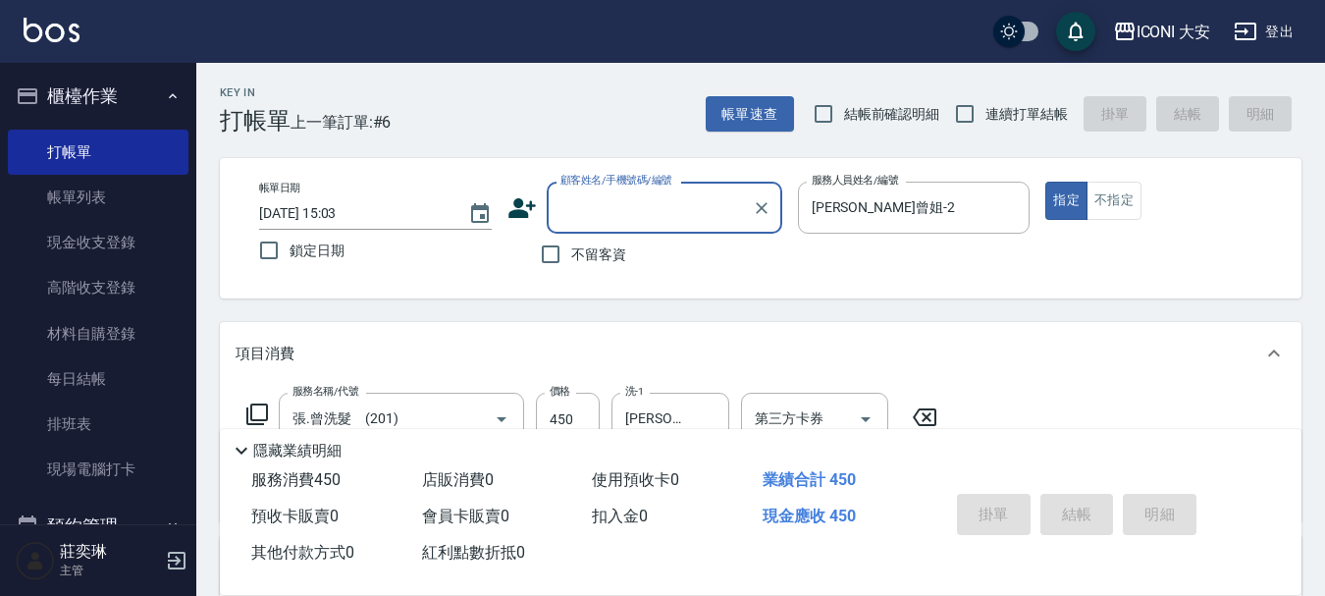
click at [670, 210] on input "顧客姓名/手機號碼/編號" at bounding box center [650, 207] width 188 height 34
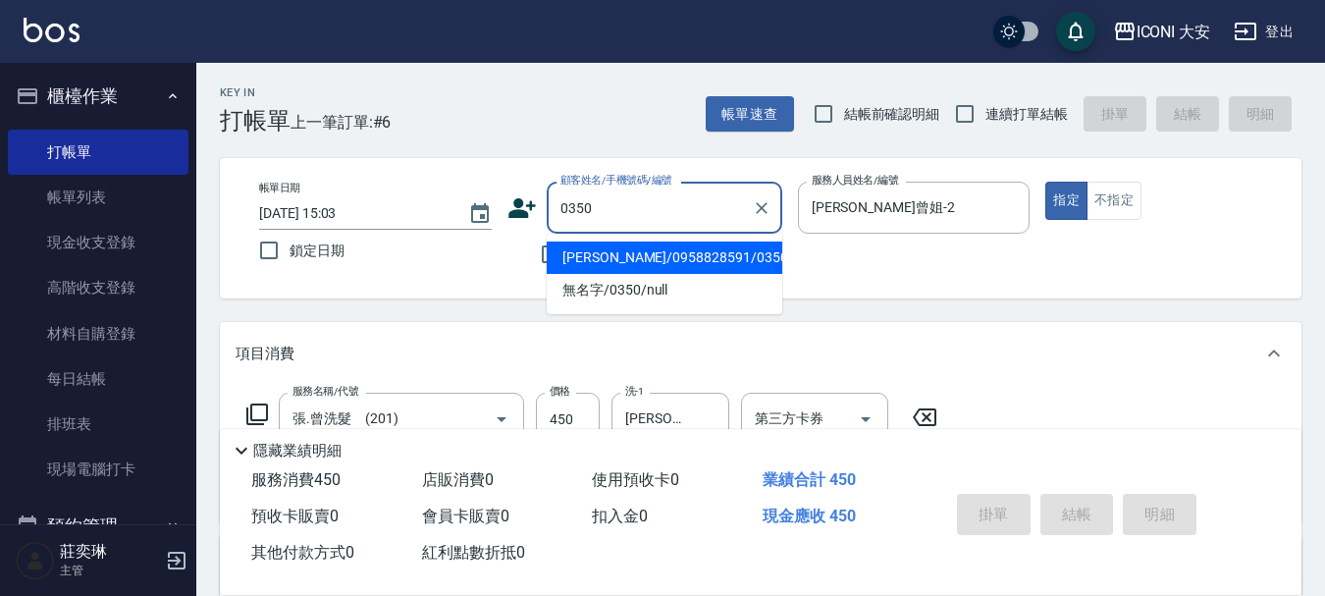
click at [665, 254] on li "[PERSON_NAME]/0958828591/0350" at bounding box center [665, 257] width 236 height 32
type input "[PERSON_NAME]/0958828591/0350"
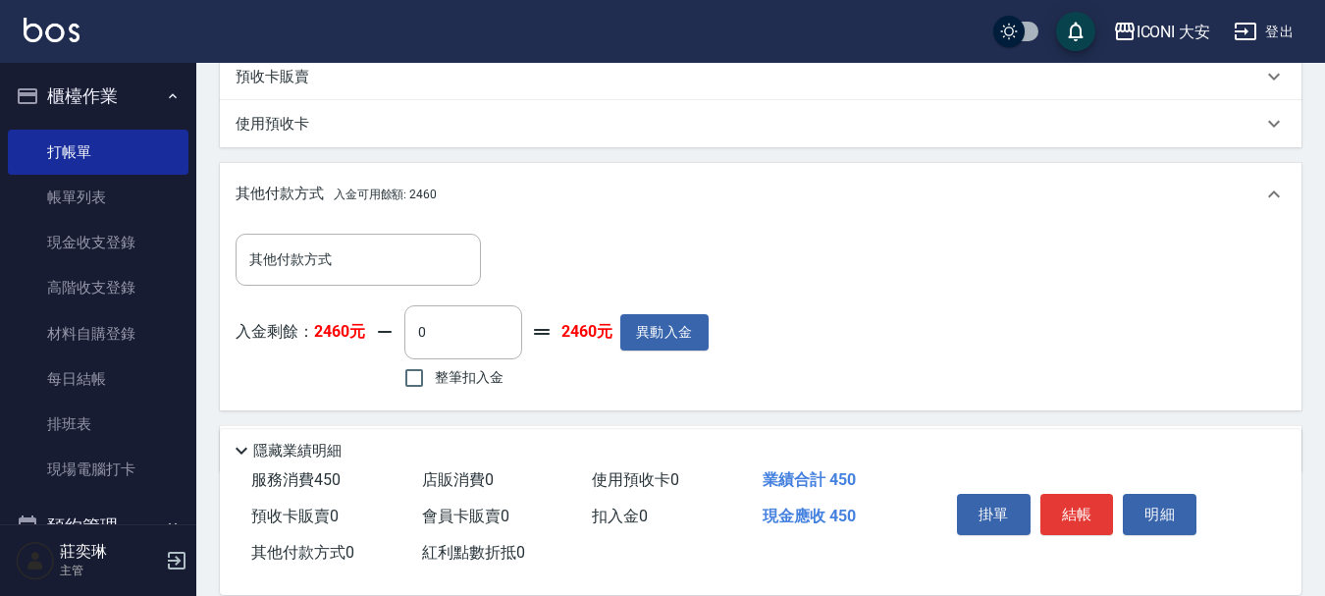
scroll to position [597, 0]
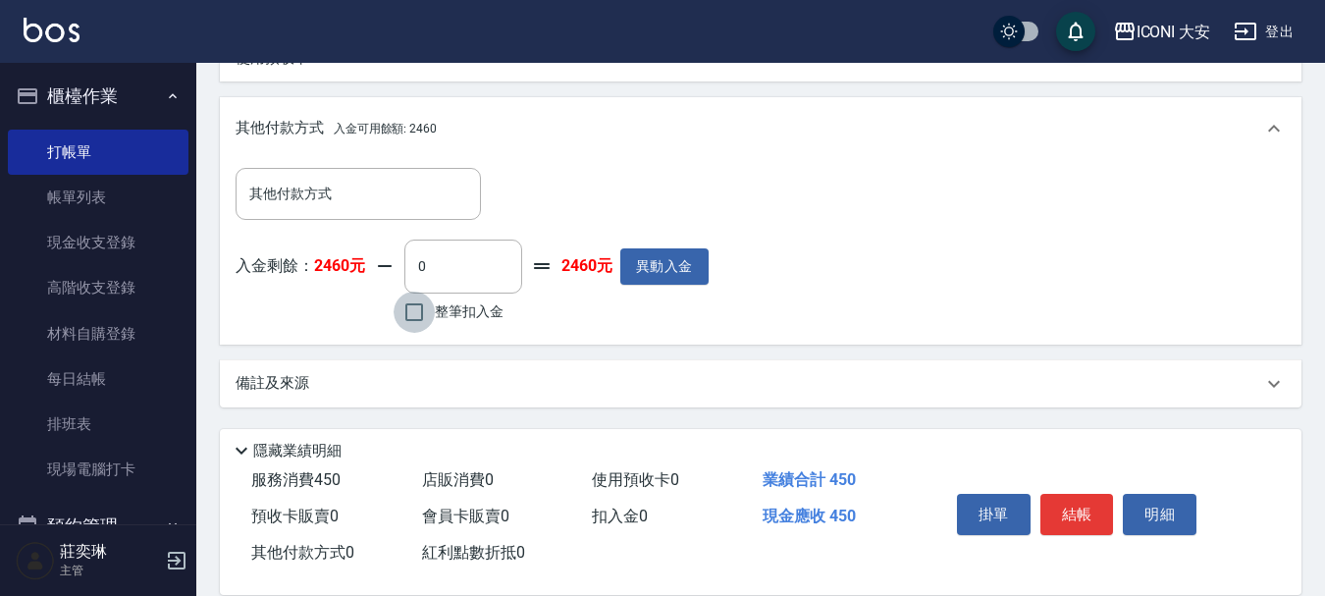
click at [409, 309] on input "整筆扣入金" at bounding box center [414, 312] width 41 height 41
checkbox input "true"
type input "450"
click at [1076, 504] on button "結帳" at bounding box center [1078, 514] width 74 height 41
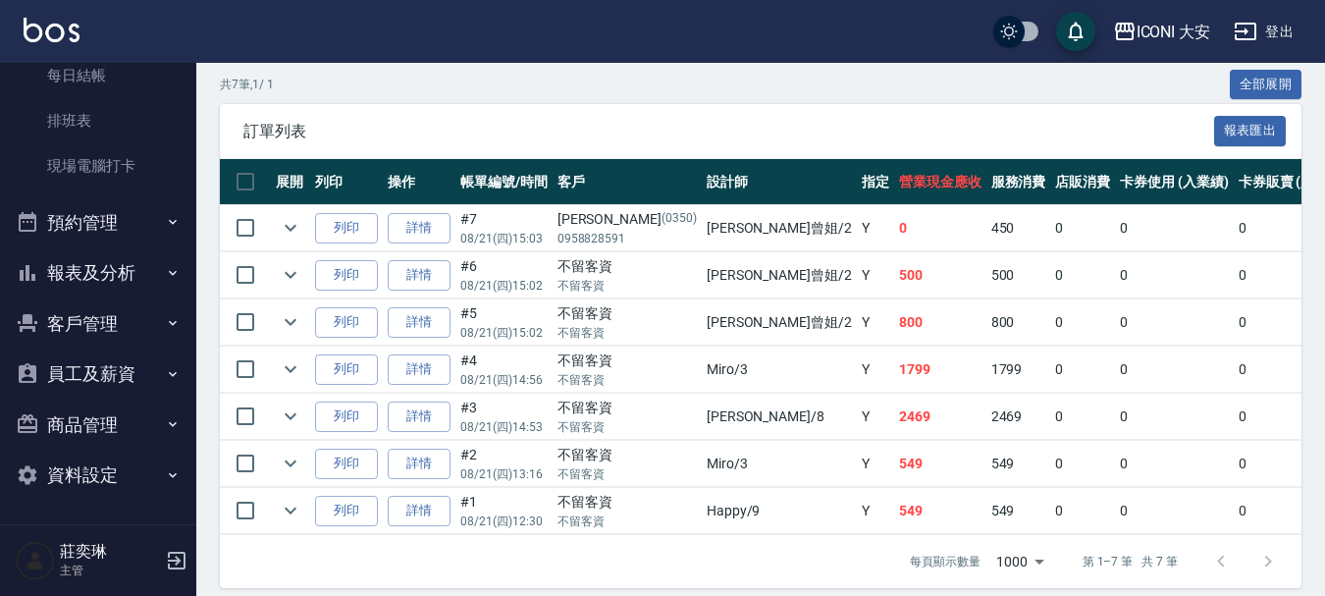
scroll to position [478, 0]
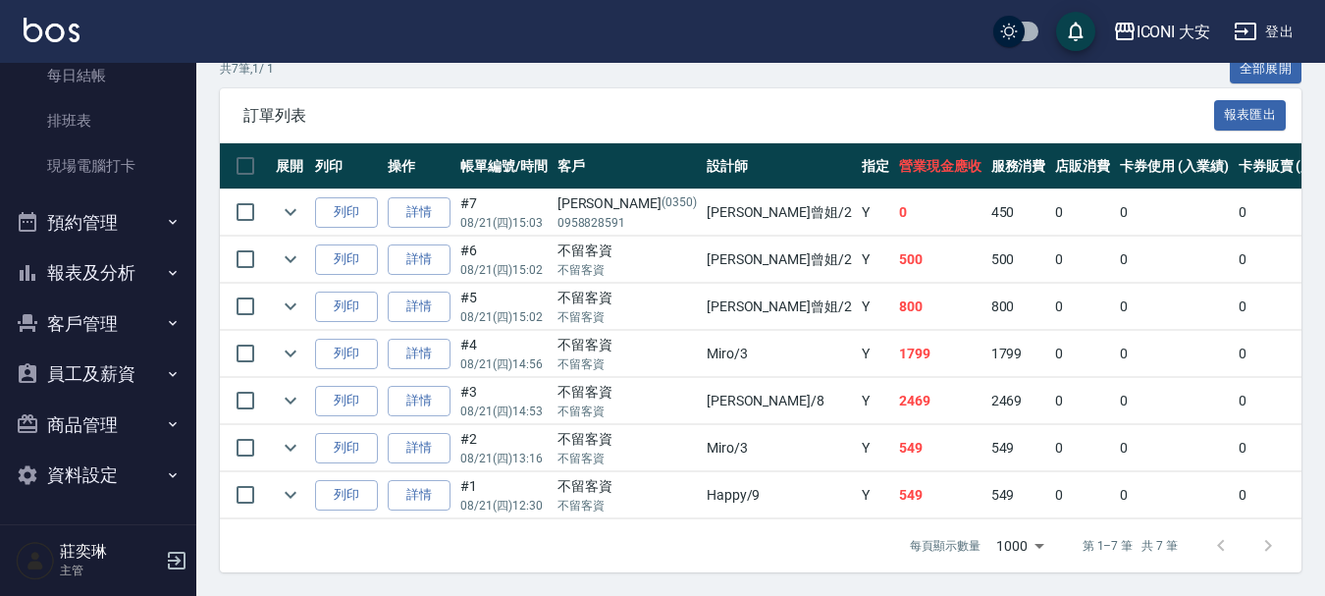
click at [97, 268] on button "報表及分析" at bounding box center [98, 272] width 181 height 51
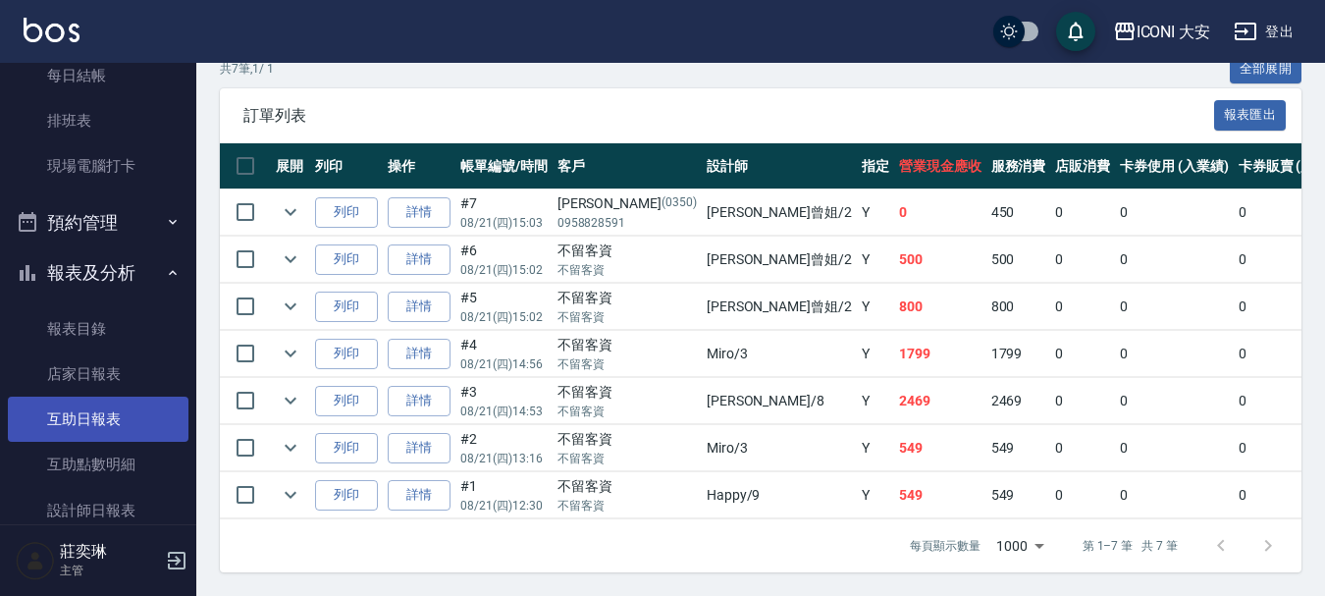
scroll to position [402, 0]
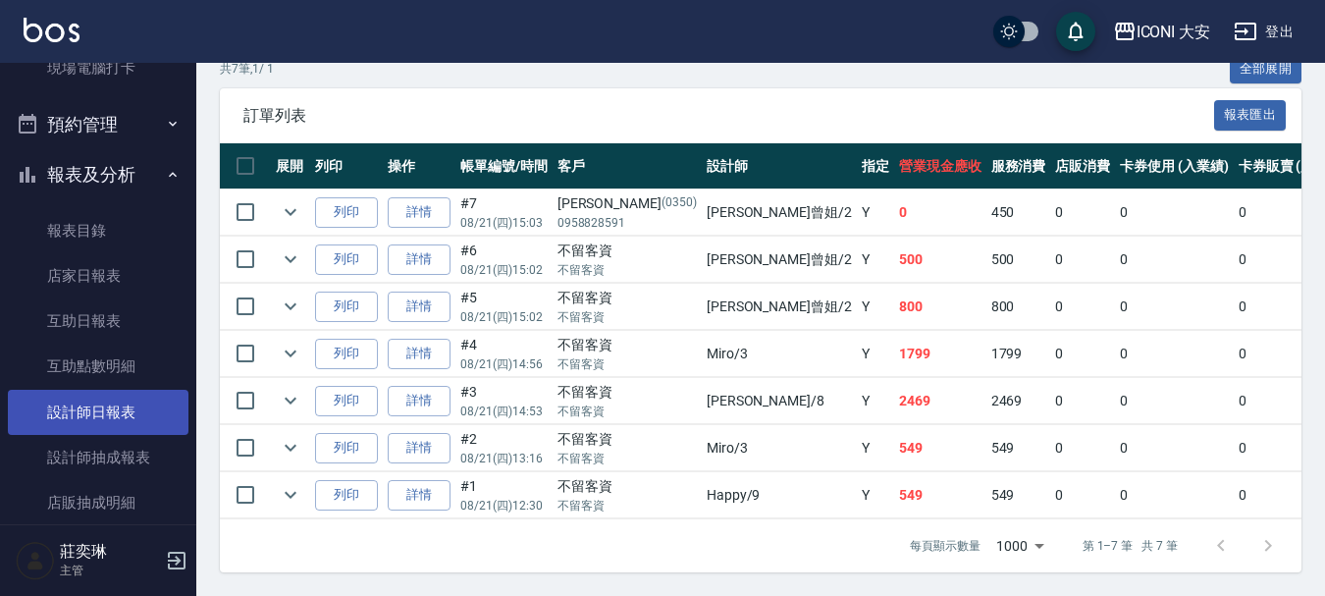
click at [110, 404] on link "設計師日報表" at bounding box center [98, 412] width 181 height 45
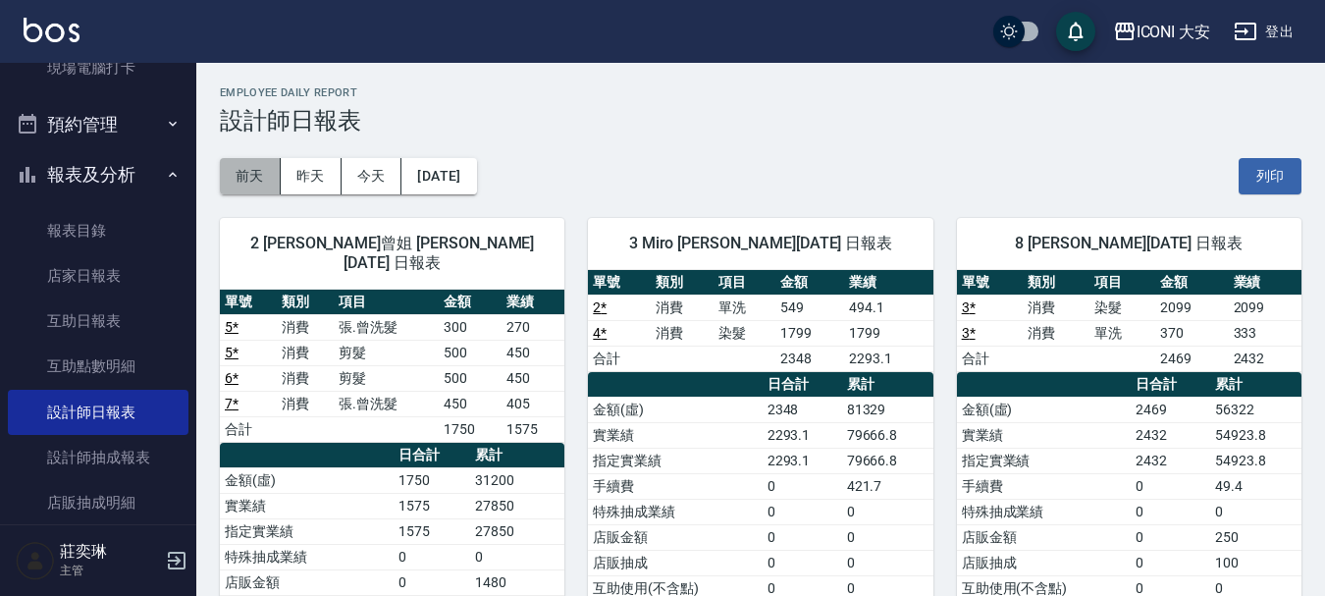
click at [255, 180] on button "前天" at bounding box center [250, 176] width 61 height 36
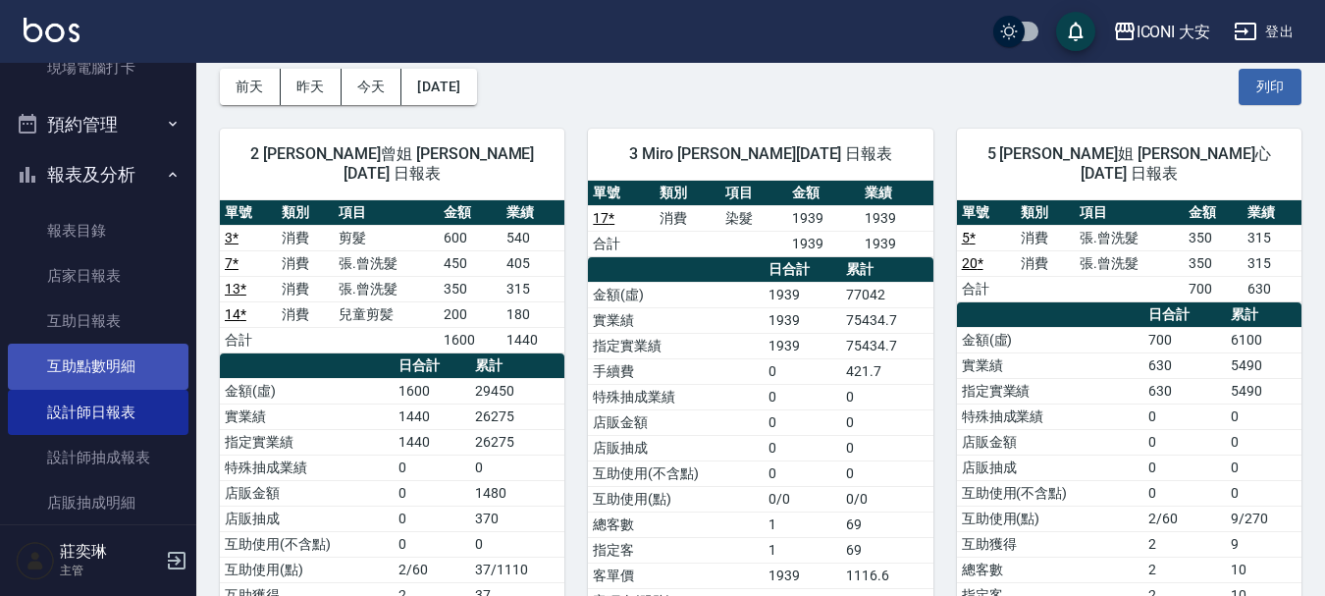
scroll to position [500, 0]
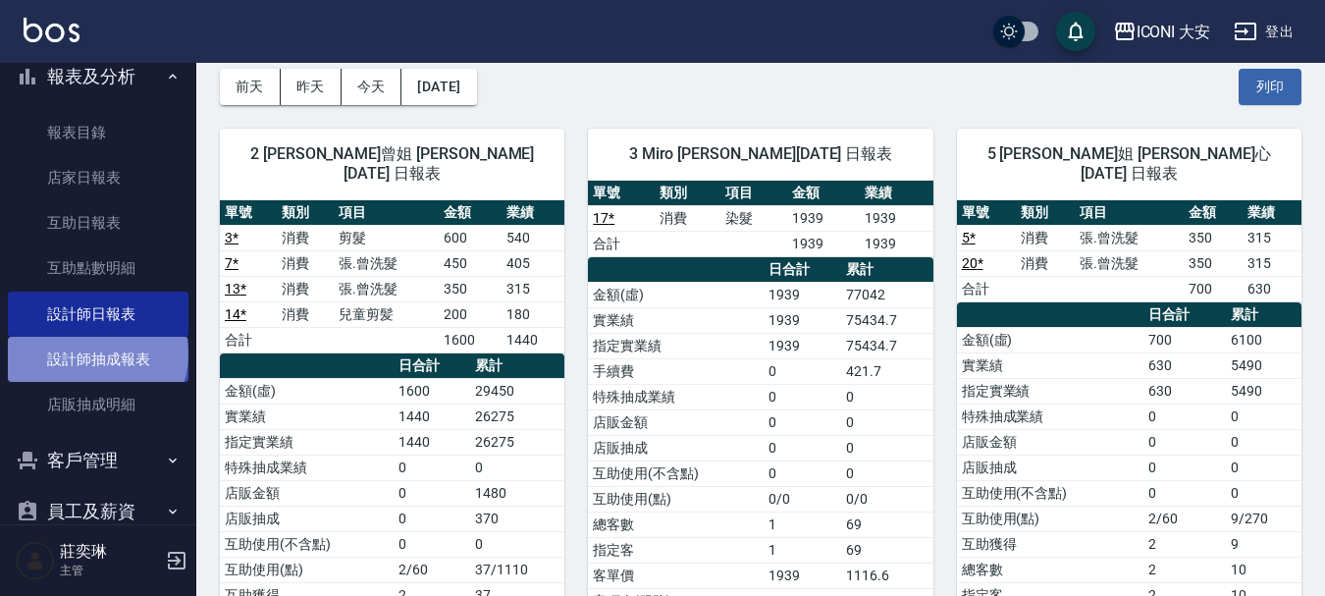
click at [95, 354] on link "設計師抽成報表" at bounding box center [98, 359] width 181 height 45
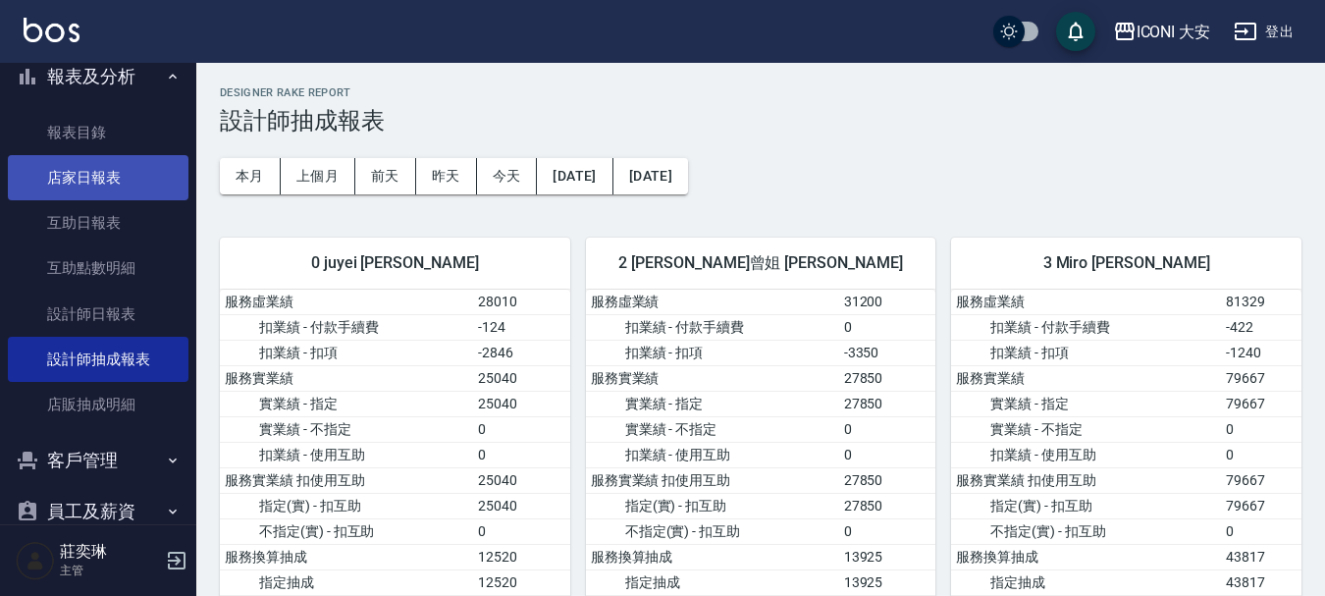
scroll to position [402, 0]
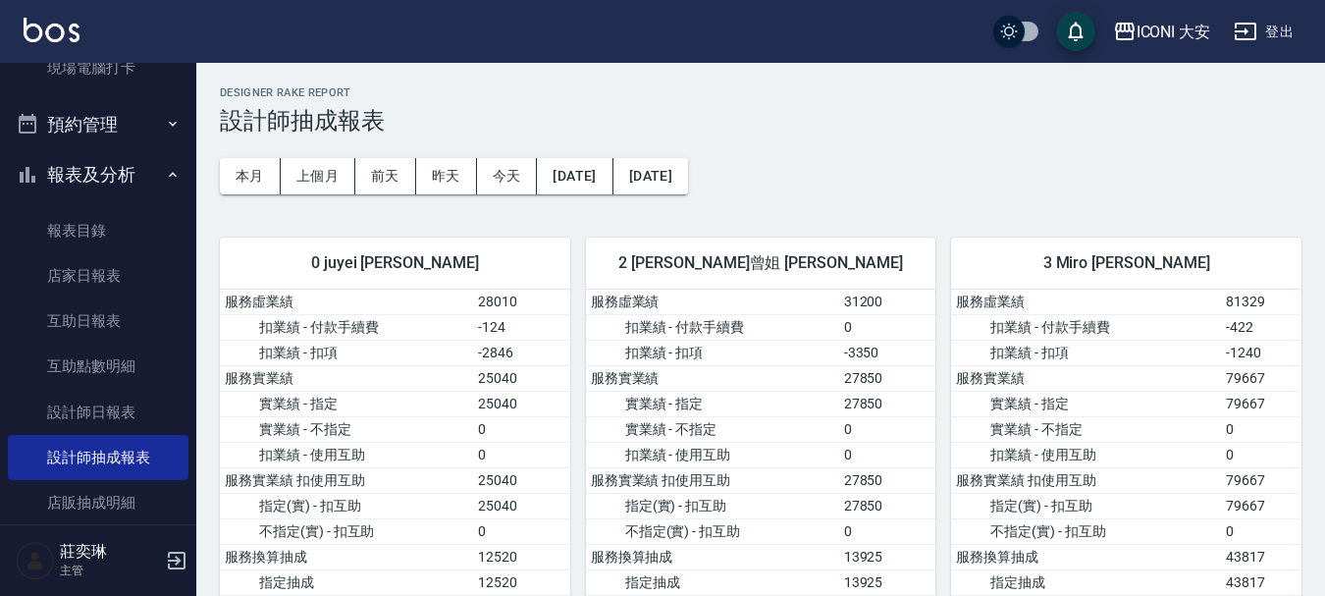
click at [165, 168] on icon "button" at bounding box center [173, 175] width 16 height 16
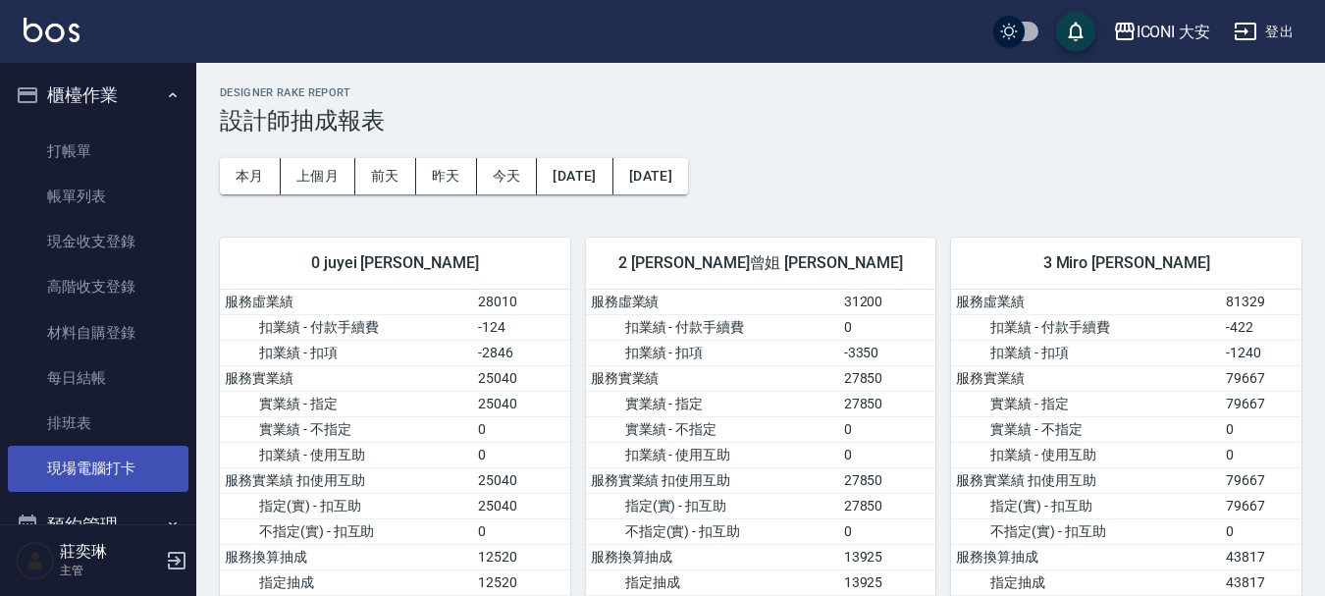
scroll to position [0, 0]
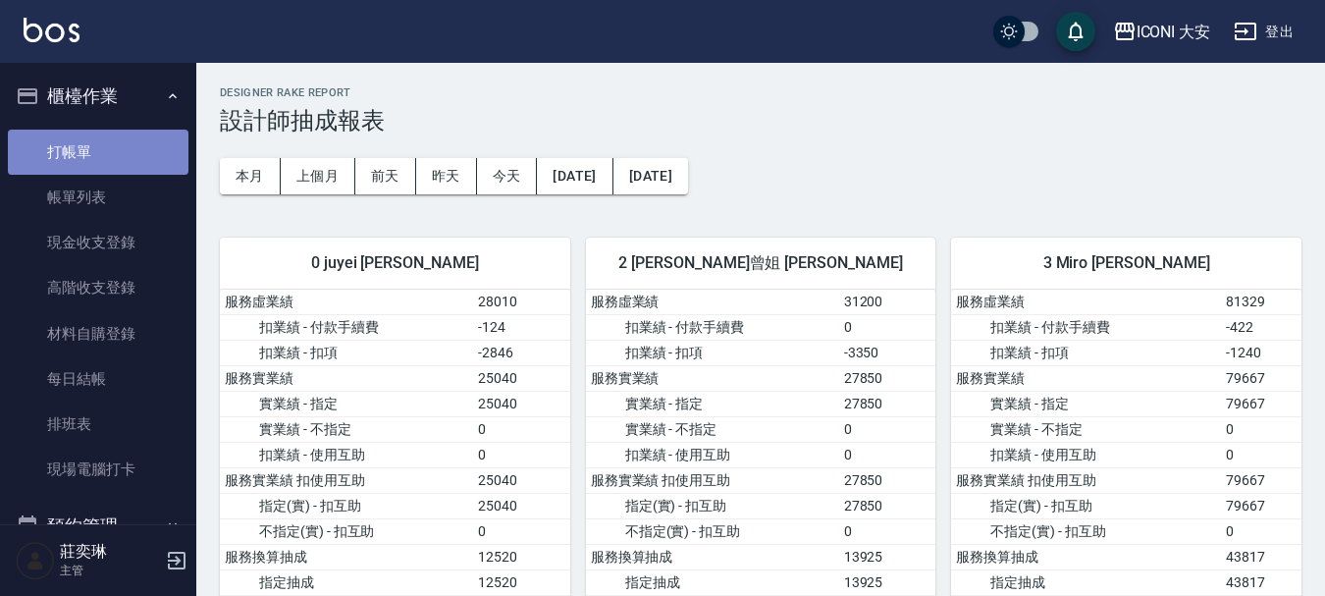
click at [101, 146] on link "打帳單" at bounding box center [98, 152] width 181 height 45
